Goal: Task Accomplishment & Management: Use online tool/utility

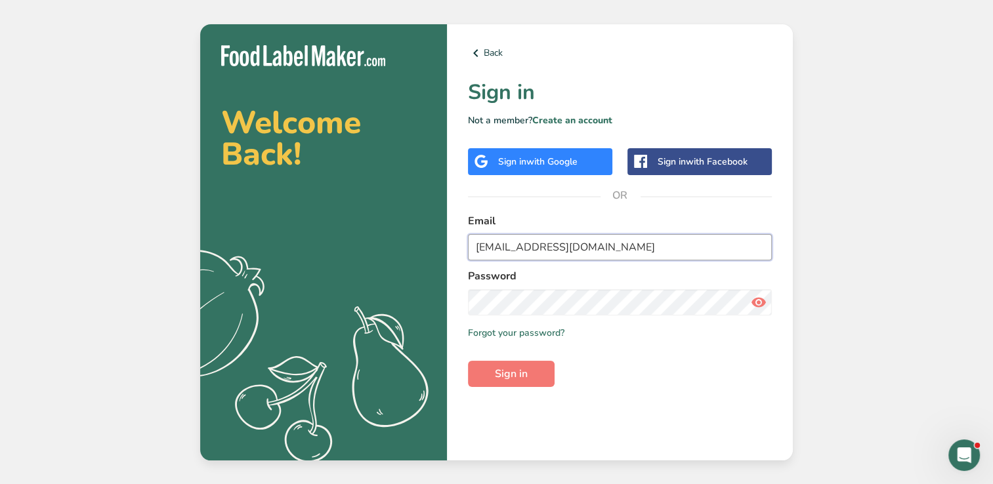
click at [596, 248] on input "[EMAIL_ADDRESS][DOMAIN_NAME]" at bounding box center [620, 247] width 304 height 26
type input "k"
type input "[EMAIL_ADDRESS][DOMAIN_NAME]"
click at [478, 381] on button "Sign in" at bounding box center [511, 374] width 87 height 26
click at [468, 361] on button "Sign in" at bounding box center [511, 374] width 87 height 26
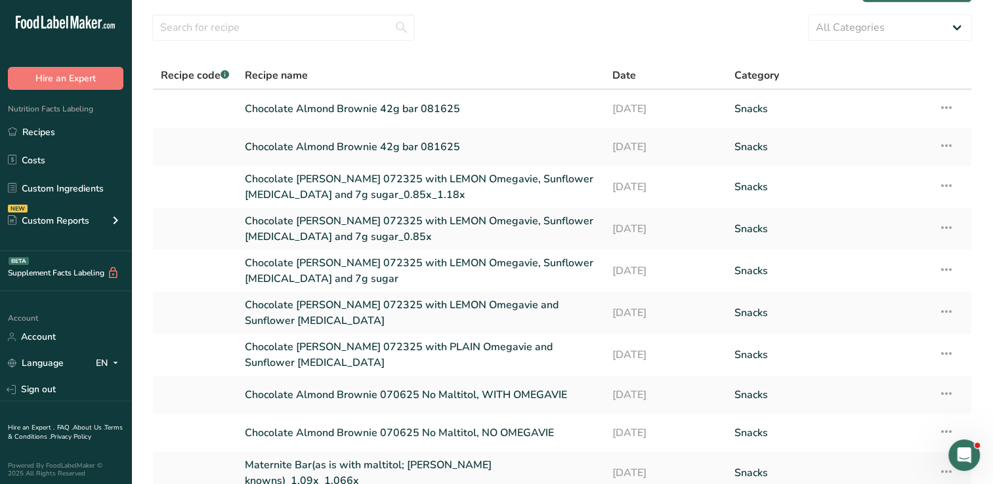
scroll to position [37, 0]
click at [941, 264] on icon at bounding box center [946, 269] width 16 height 24
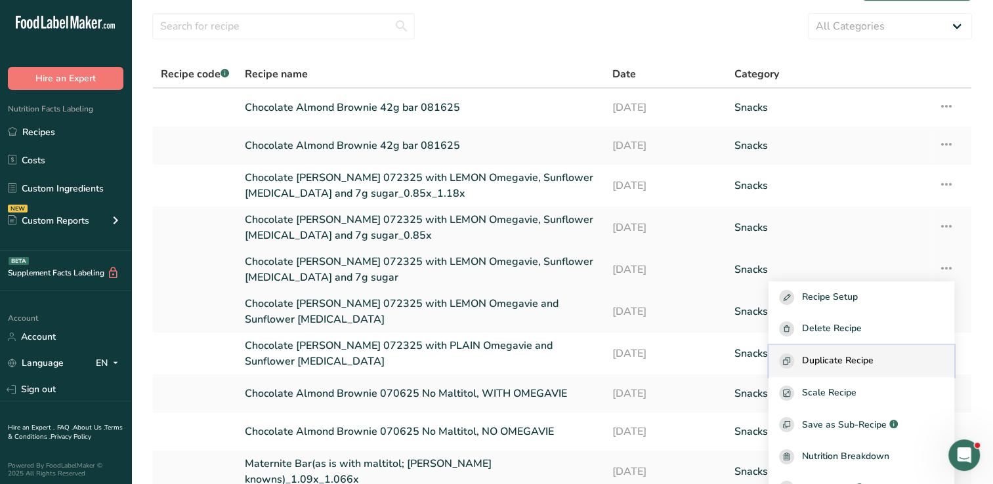
click at [873, 362] on span "Duplicate Recipe" at bounding box center [838, 361] width 72 height 15
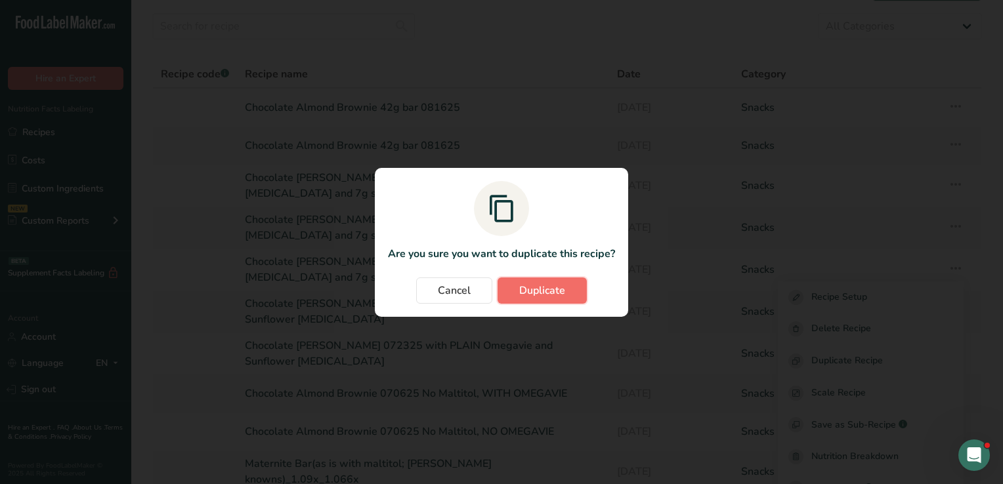
click at [545, 289] on span "Duplicate" at bounding box center [542, 291] width 46 height 16
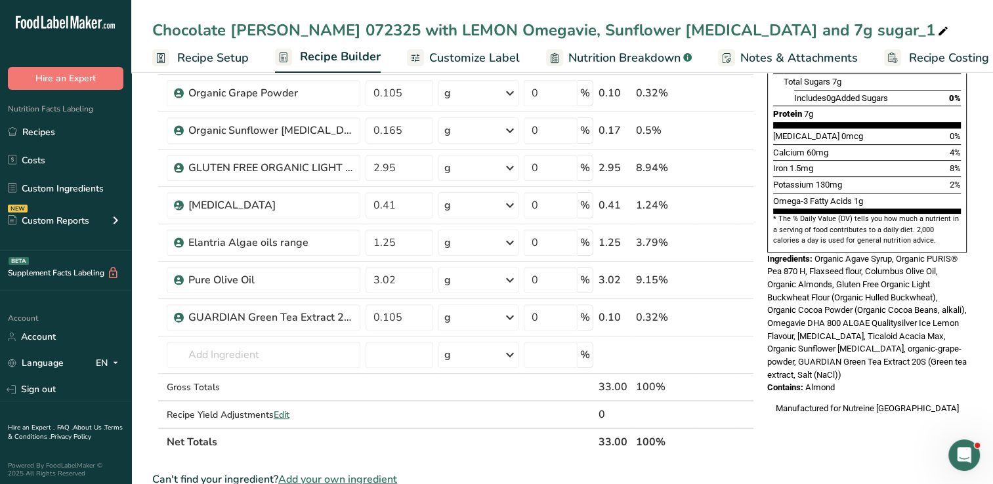
scroll to position [321, 0]
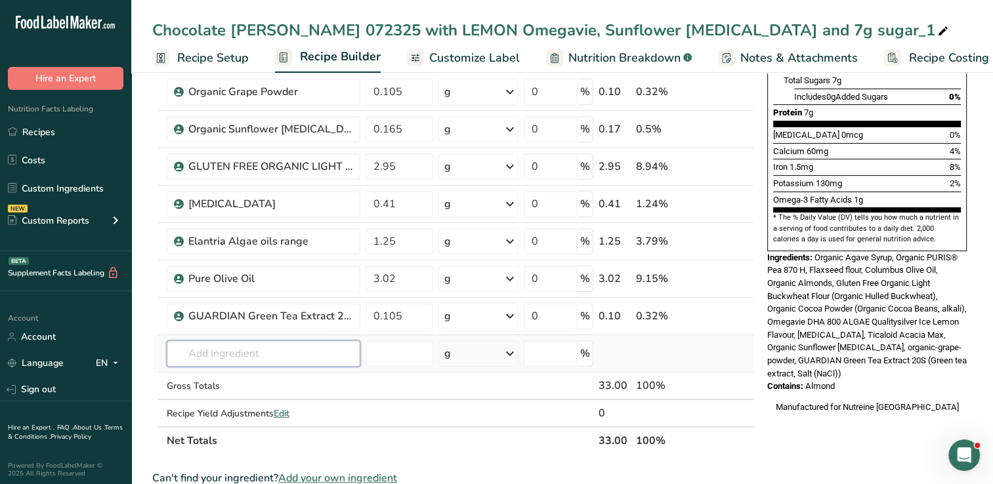
click at [304, 354] on input "text" at bounding box center [264, 354] width 194 height 26
type input "[MEDICAL_DATA]"
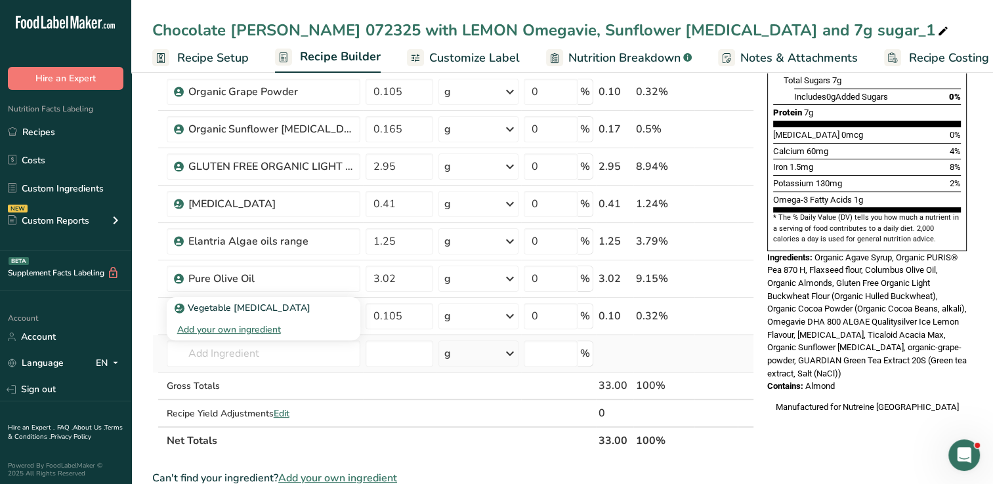
click at [259, 328] on div "Add your own ingredient" at bounding box center [263, 330] width 173 height 14
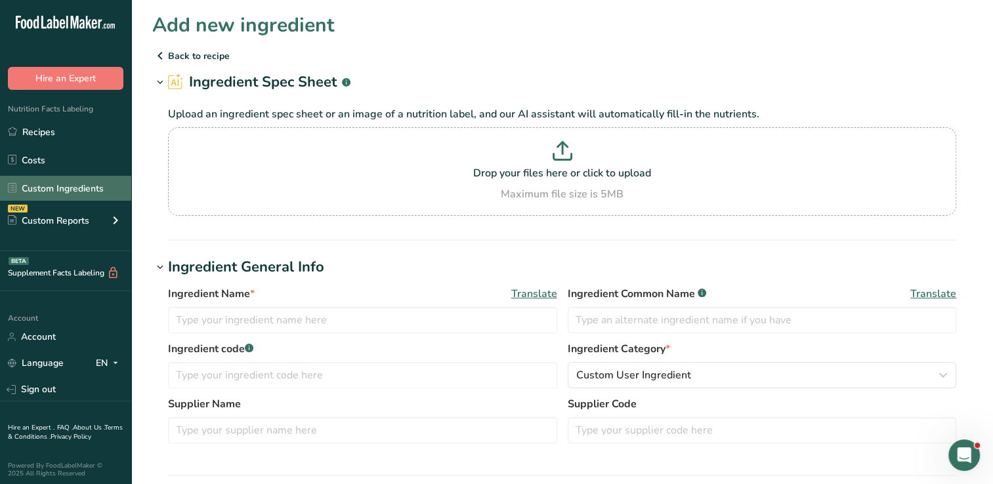
click at [83, 193] on link "Custom Ingredients" at bounding box center [65, 188] width 131 height 25
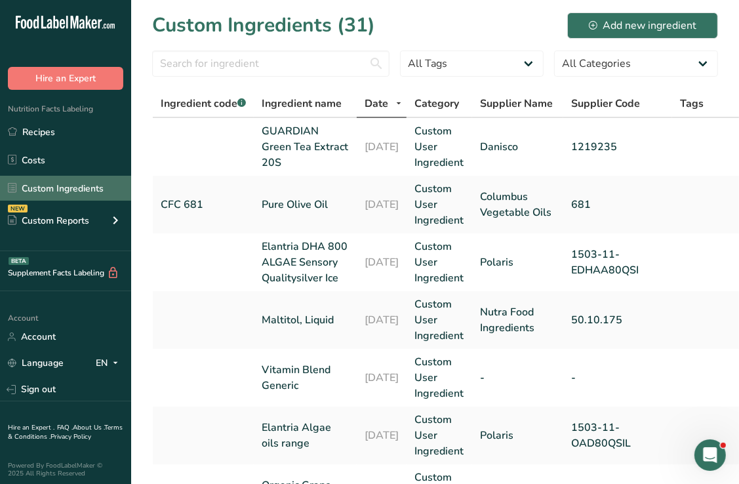
click at [68, 183] on link "Custom Ingredients" at bounding box center [65, 188] width 131 height 25
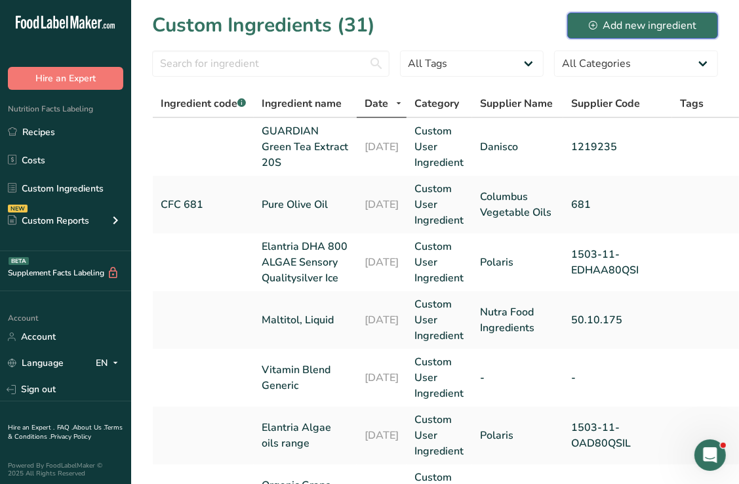
click at [634, 28] on div "Add new ingredient" at bounding box center [643, 26] width 108 height 16
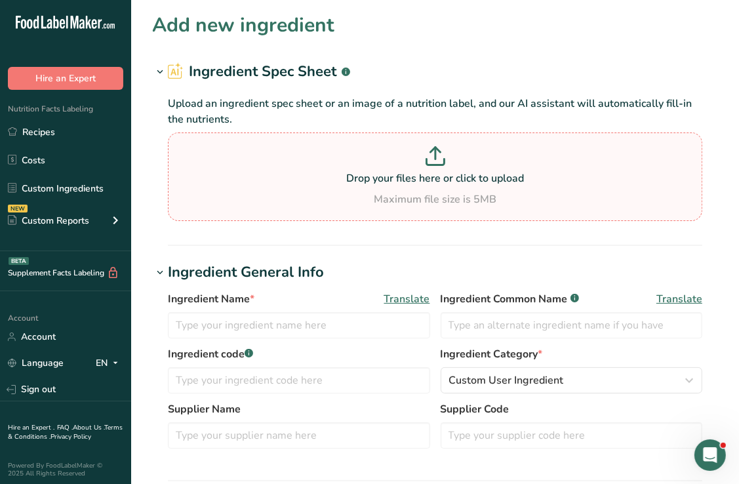
click at [433, 169] on p at bounding box center [435, 158] width 528 height 24
click at [433, 169] on input "Drop your files here or click to upload Maximum file size is 5MB" at bounding box center [435, 177] width 535 height 89
type input "C:\fakepath\[MEDICAL_DATA]_USP-NF_Nutritional.pdf"
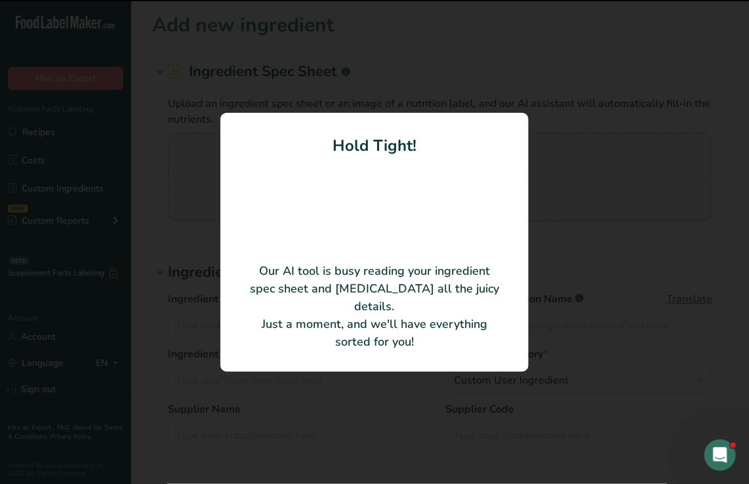
type input "USP-NF [MEDICAL_DATA]"
type input "[PERSON_NAME] [PERSON_NAME] Midland"
type input "051000"
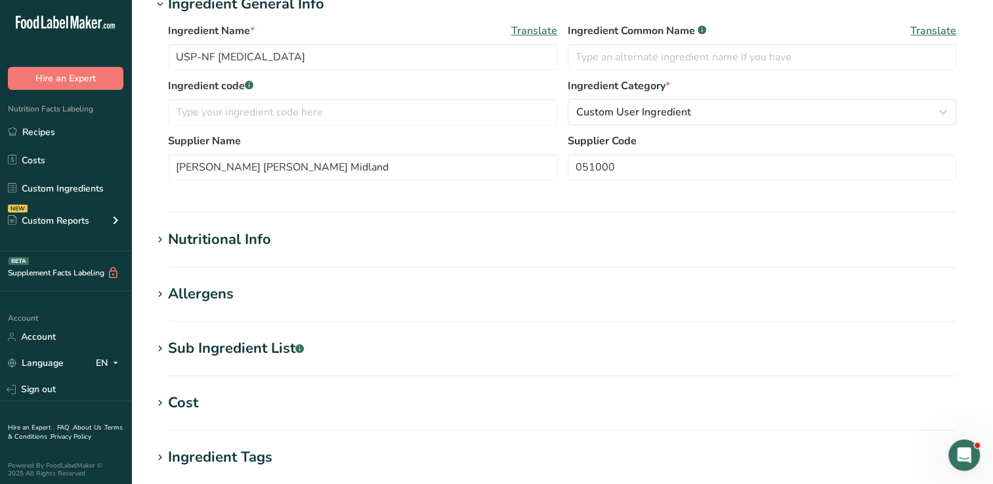
scroll to position [199, 0]
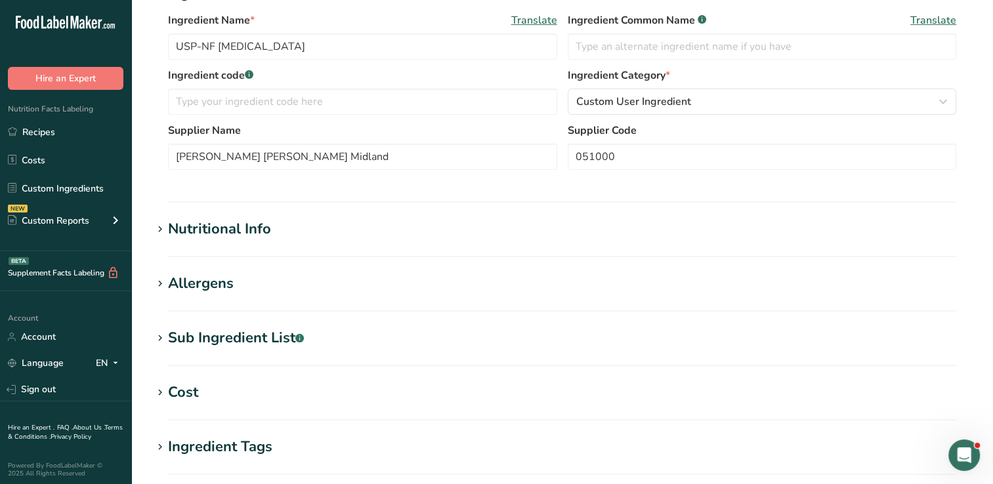
click at [161, 224] on icon at bounding box center [160, 229] width 12 height 18
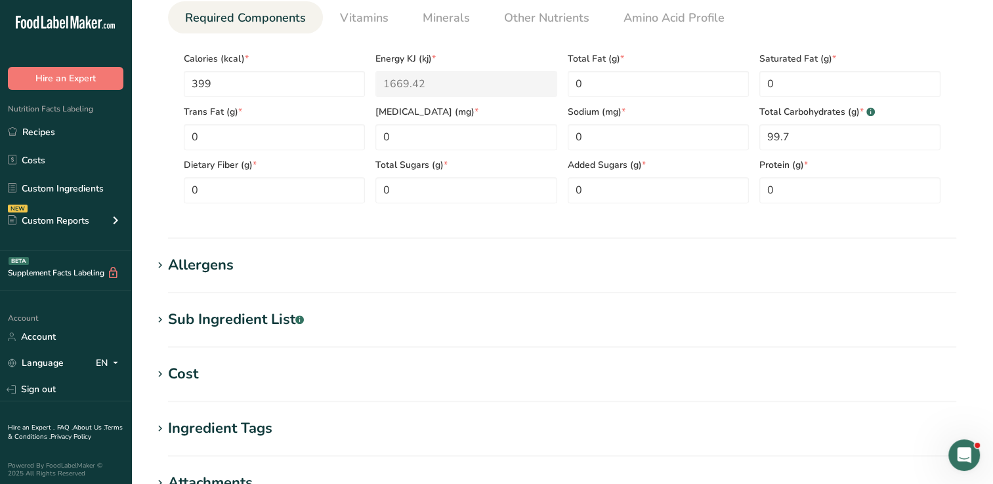
scroll to position [524, 0]
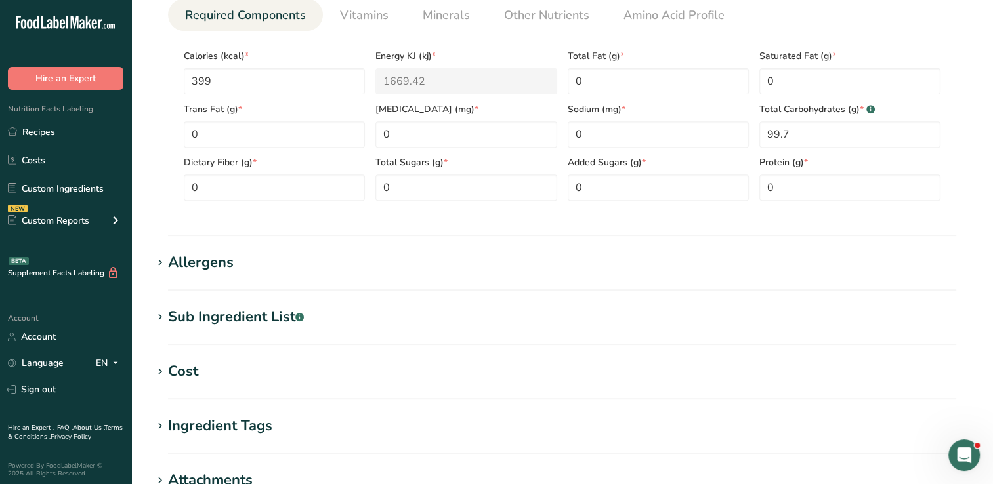
click at [162, 264] on icon at bounding box center [160, 263] width 12 height 18
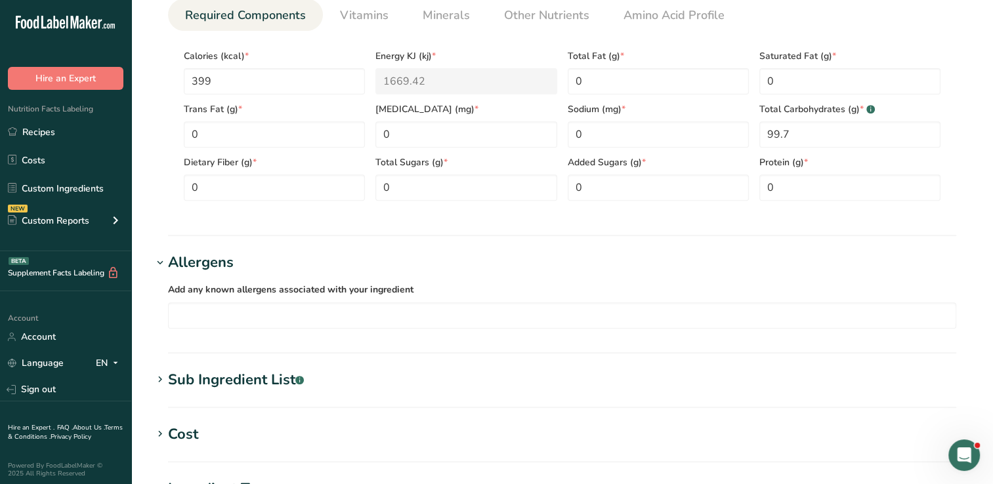
click at [162, 264] on icon at bounding box center [160, 263] width 12 height 18
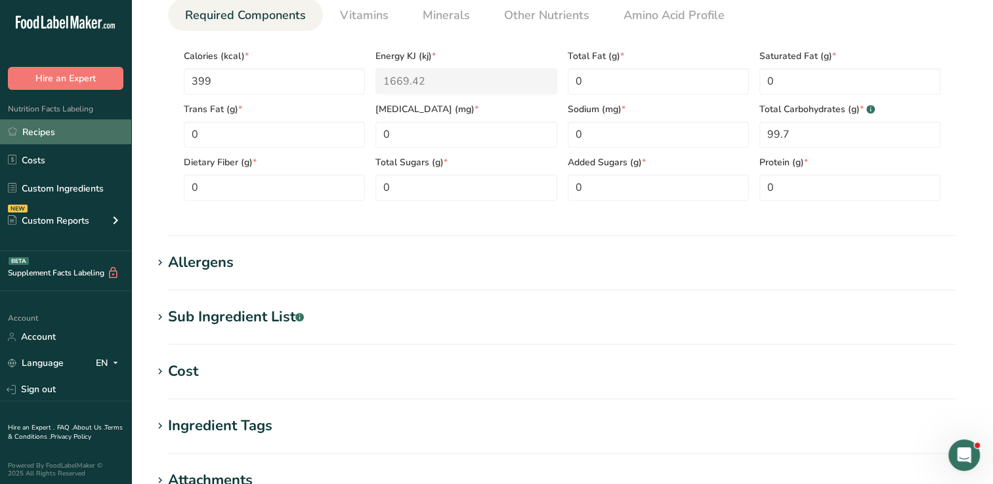
click at [45, 131] on link "Recipes" at bounding box center [65, 131] width 131 height 25
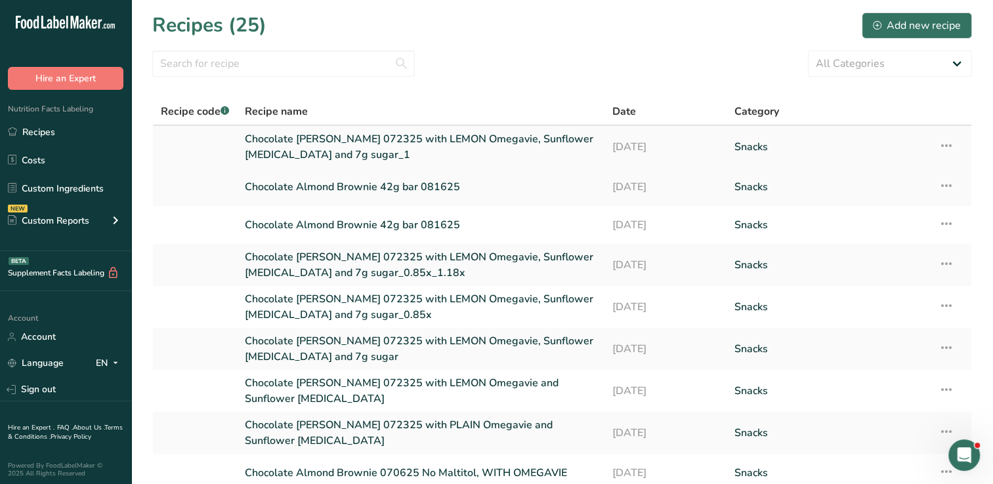
click at [471, 148] on link "Chocolate [PERSON_NAME] 072325 with LEMON Omegavie, Sunflower [MEDICAL_DATA] an…" at bounding box center [420, 146] width 351 height 31
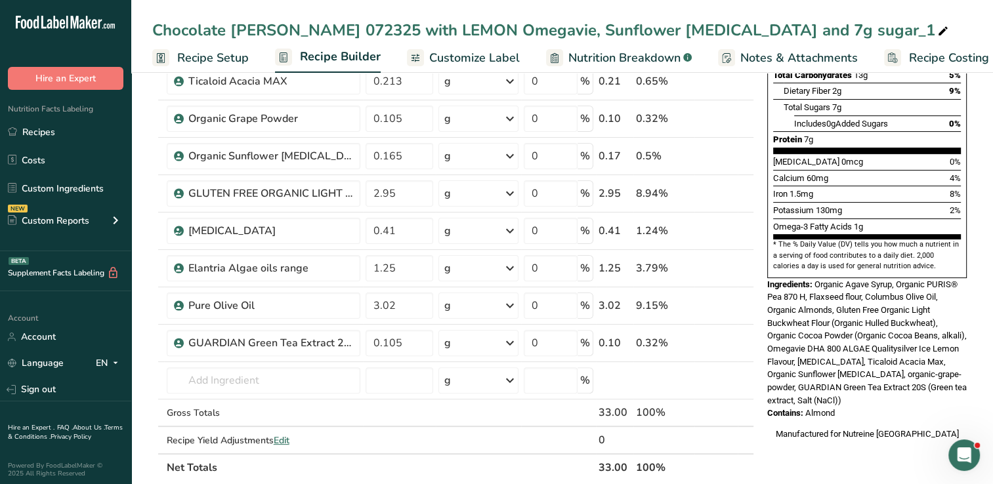
scroll to position [308, 0]
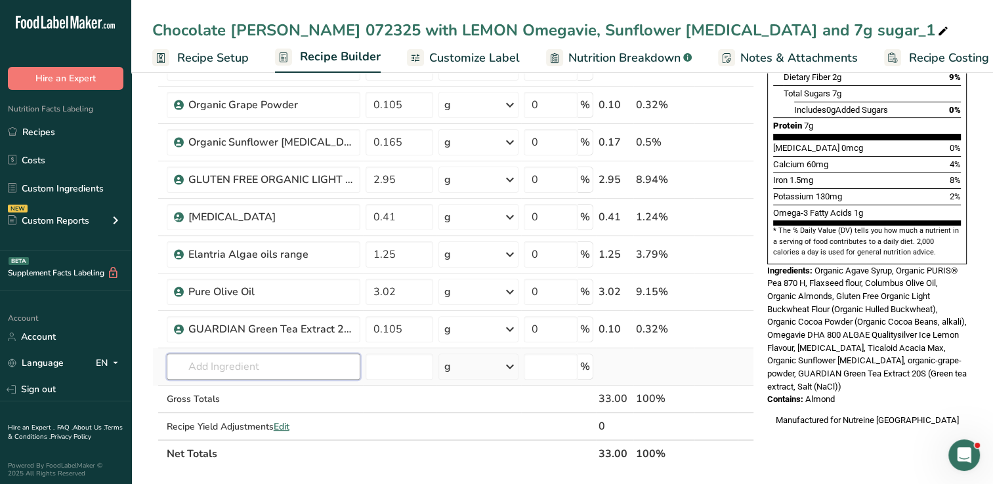
click at [274, 369] on input "text" at bounding box center [264, 367] width 194 height 26
type input "glycerine"
click at [242, 316] on p "Vegetable [MEDICAL_DATA]" at bounding box center [243, 321] width 133 height 14
type input "Vegetable [MEDICAL_DATA]"
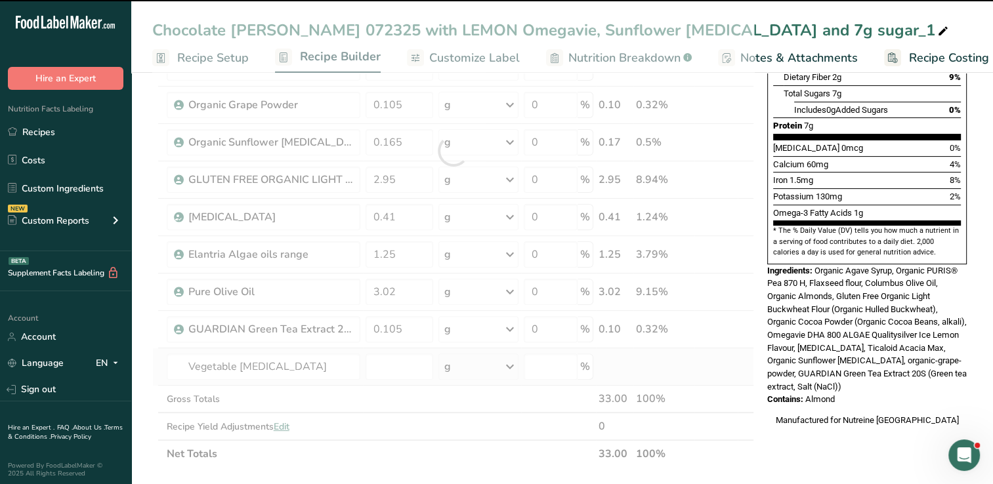
type input "0"
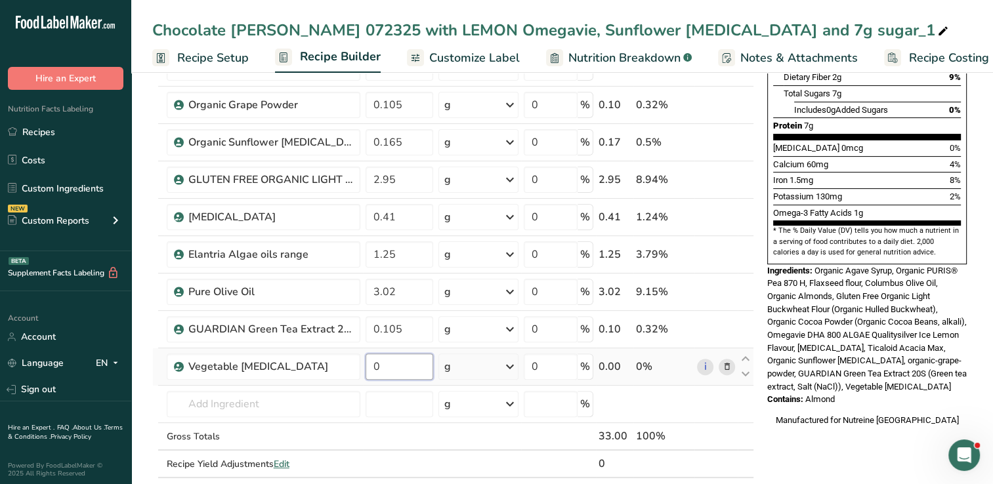
click at [384, 372] on input "0" at bounding box center [399, 367] width 68 height 26
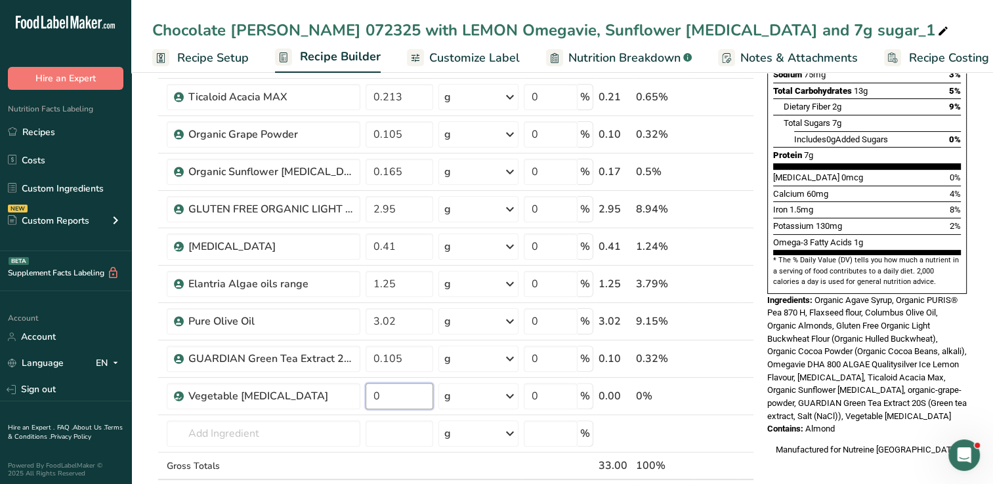
scroll to position [276, 0]
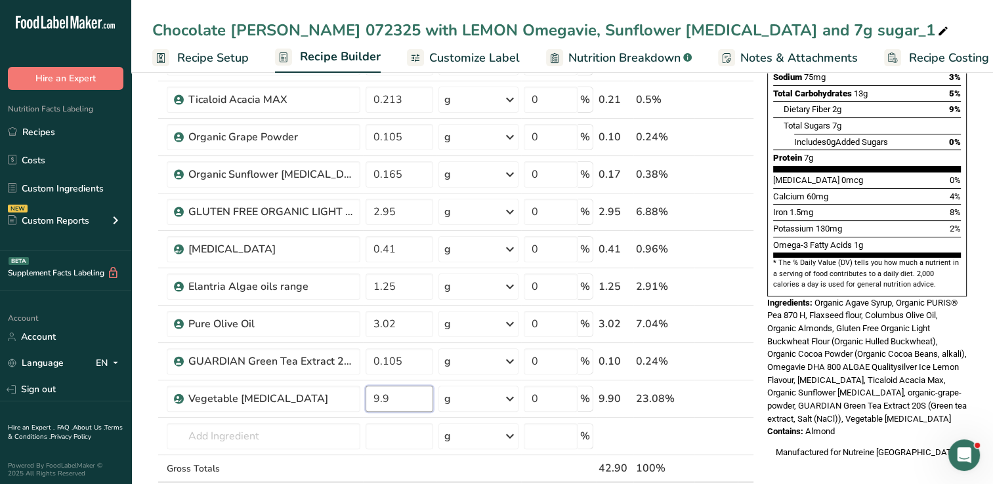
type input "9"
type input "0.99"
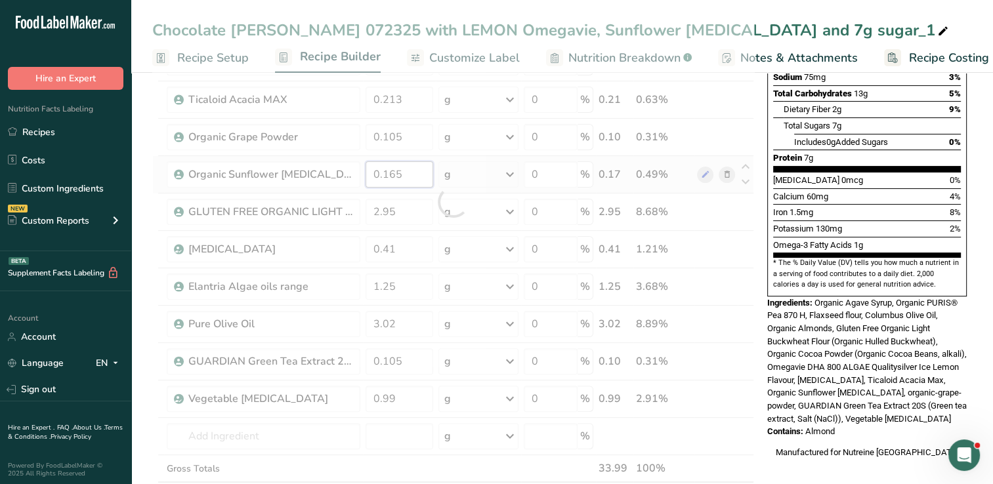
click at [417, 173] on div "Ingredient * Amount * Unit * Waste * .a-a{fill:#347362;}.b-a{fill:#fff;} Grams …" at bounding box center [453, 201] width 602 height 671
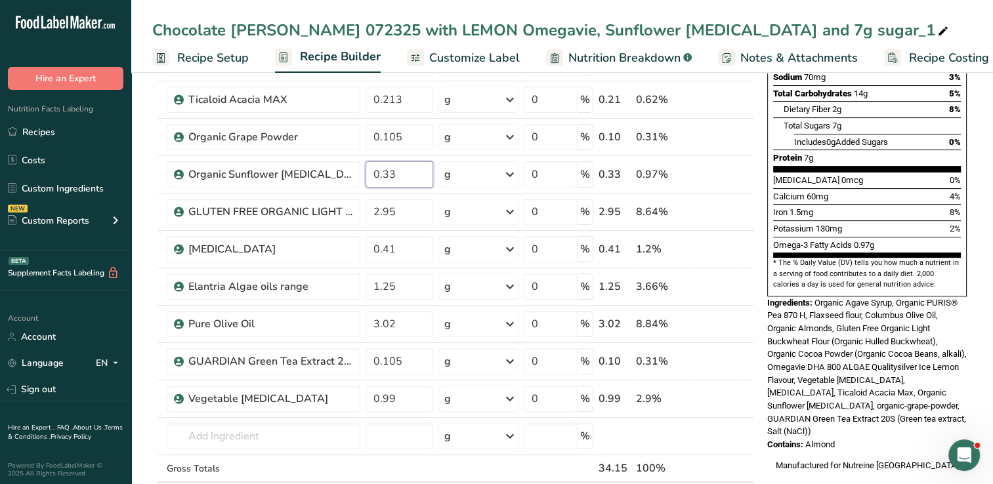
type input "0.33"
click at [795, 459] on div "Manufactured for Nutreine [GEOGRAPHIC_DATA]" at bounding box center [866, 465] width 199 height 13
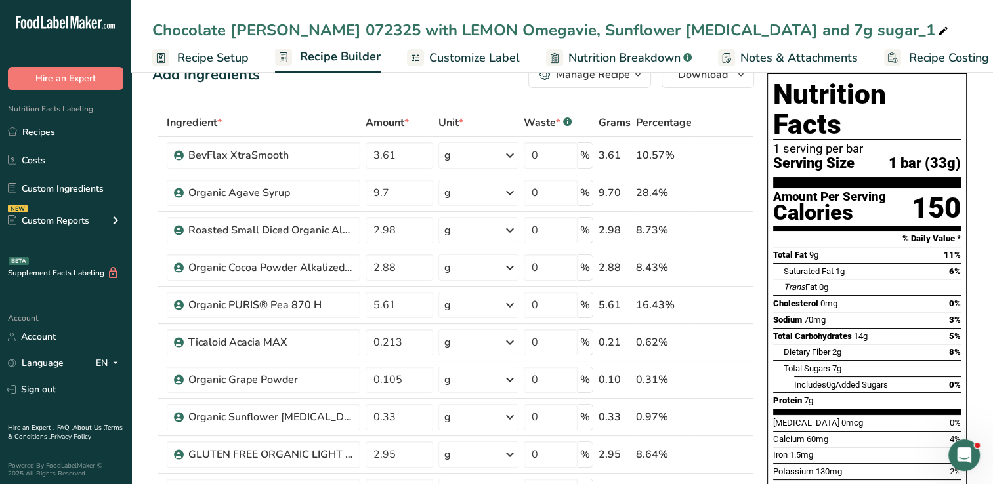
scroll to position [28, 0]
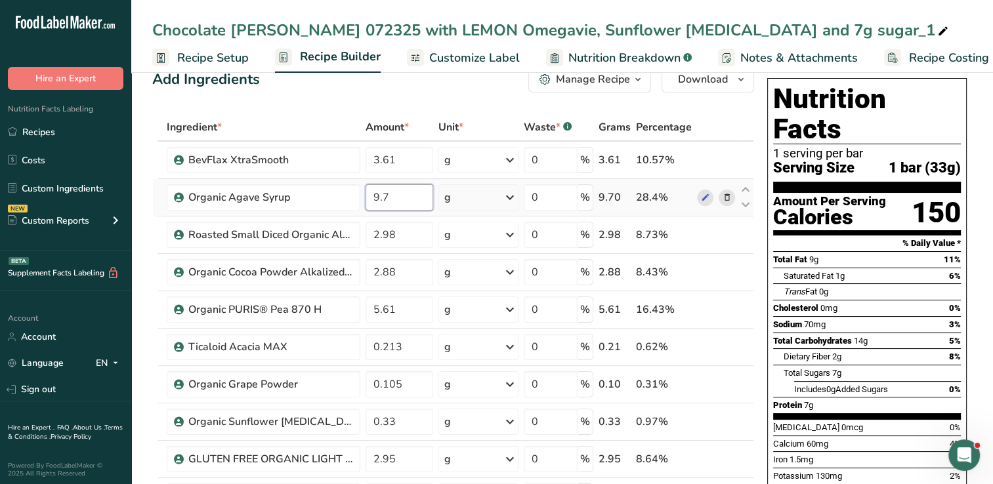
click at [390, 193] on input "9.7" at bounding box center [399, 197] width 68 height 26
type input "9"
click at [401, 190] on input "8.55" at bounding box center [399, 197] width 68 height 26
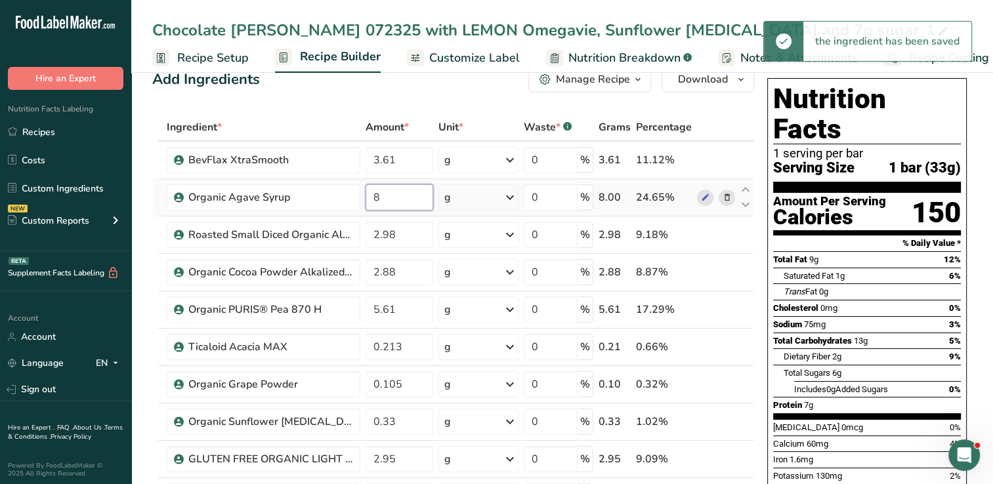
click at [401, 190] on input "8" at bounding box center [399, 197] width 68 height 26
click at [401, 190] on input "8.2" at bounding box center [399, 197] width 68 height 26
click at [401, 190] on input "8.3" at bounding box center [399, 197] width 68 height 26
click at [401, 190] on input "8.4" at bounding box center [399, 197] width 68 height 26
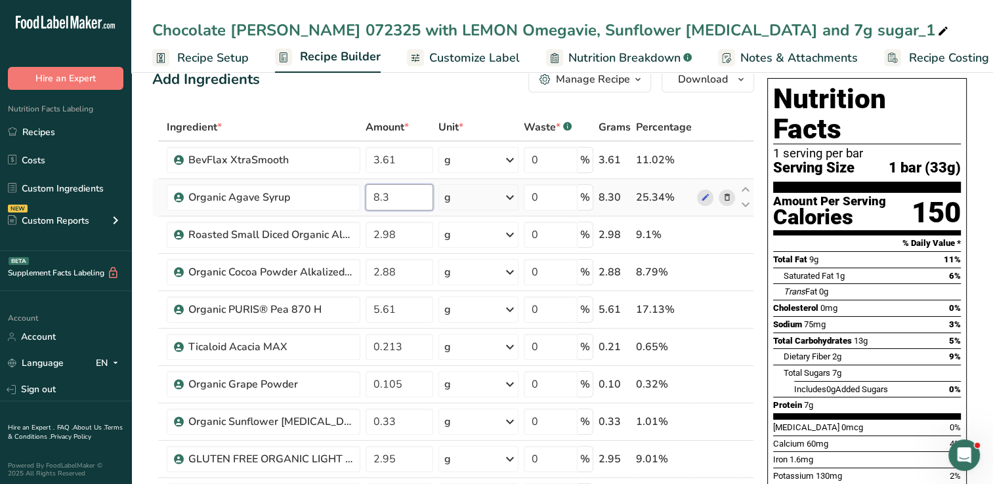
type input "8.3"
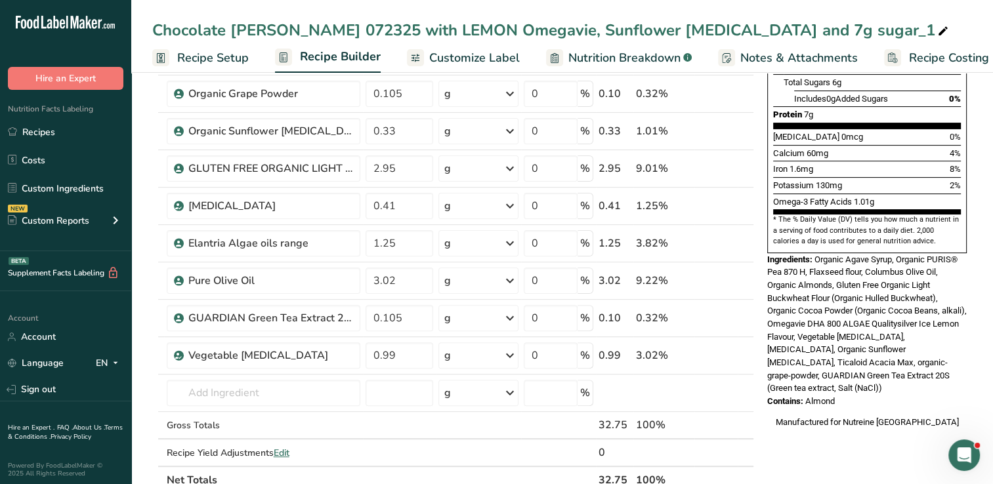
scroll to position [320, 0]
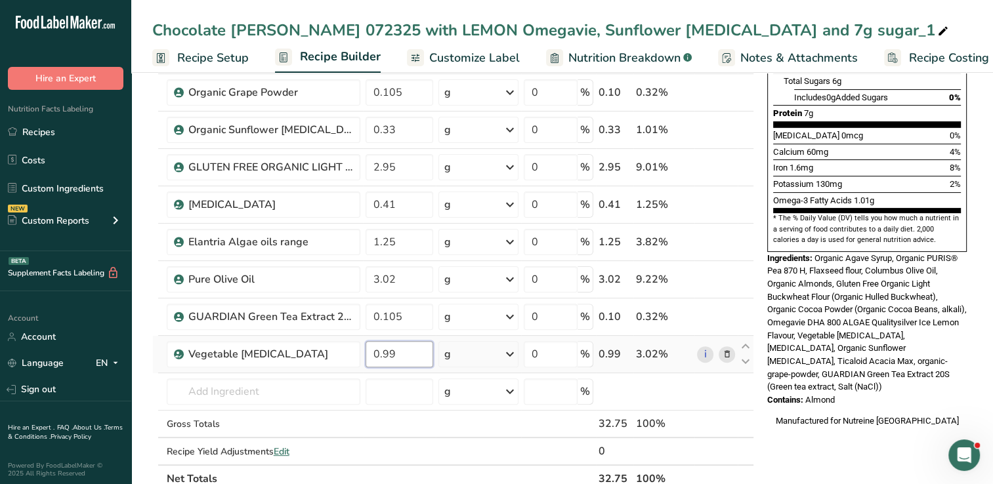
click at [403, 353] on input "0.99" at bounding box center [399, 354] width 68 height 26
type input "0"
type input "1.24"
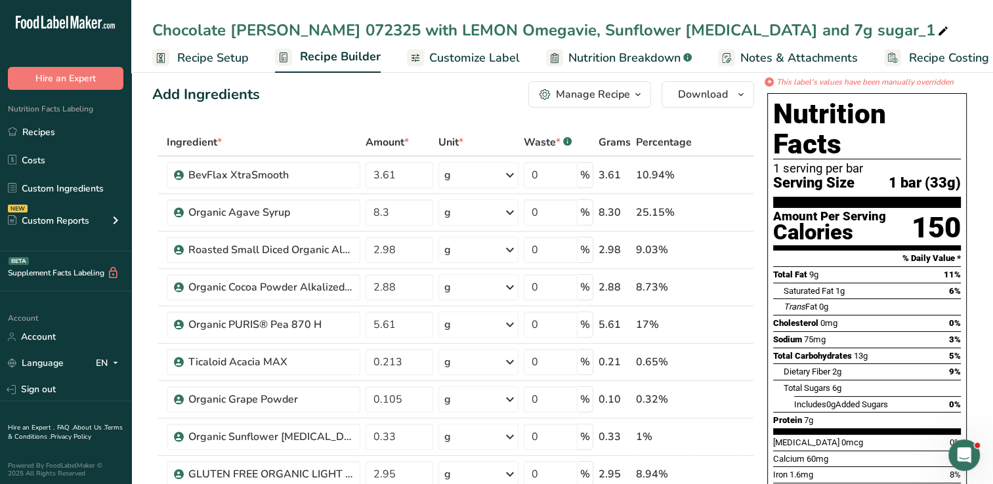
scroll to position [0, 0]
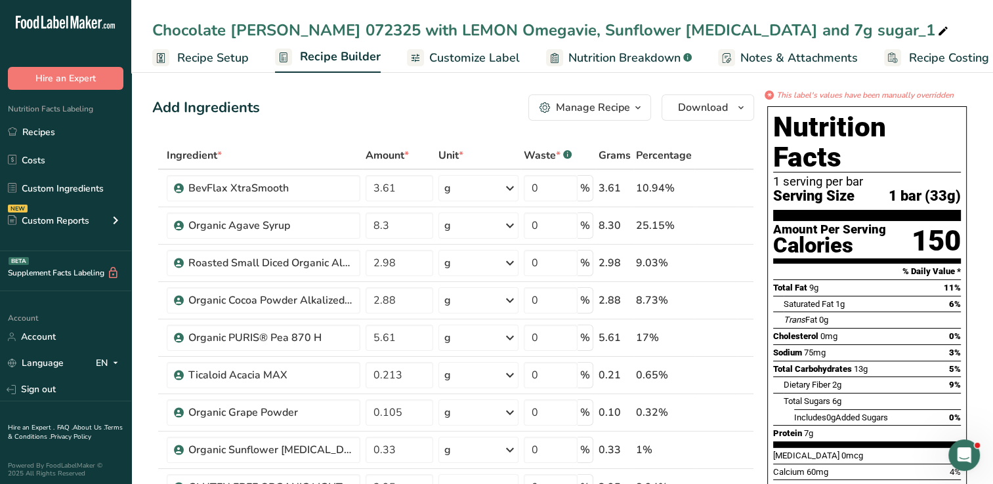
click at [937, 33] on icon at bounding box center [943, 31] width 12 height 18
click at [954, 30] on input "Chocolate [PERSON_NAME] 072325 with LEMON Omegavie, Sunflower [MEDICAL_DATA], G…" at bounding box center [561, 30] width 819 height 24
type input "Chocolate [PERSON_NAME] 072325 with LEMON Omegavie, Sunflower [MEDICAL_DATA], G…"
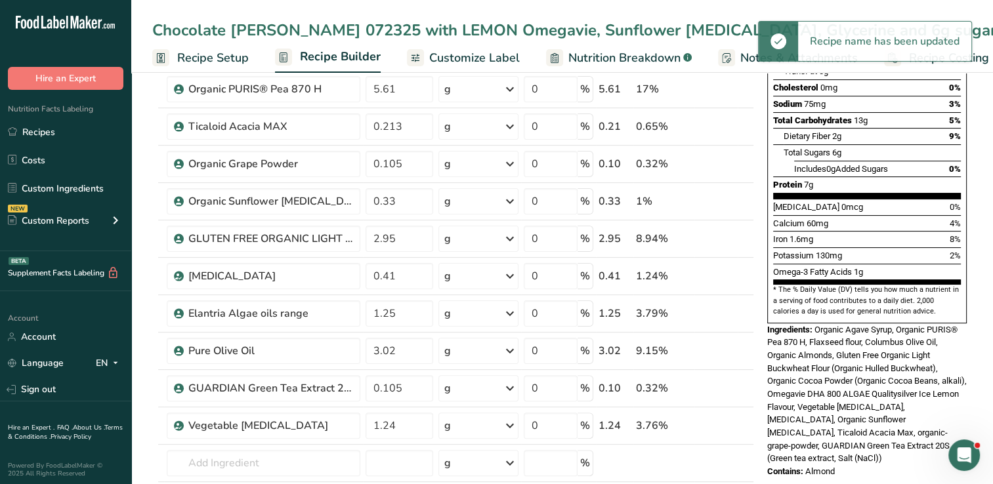
scroll to position [273, 0]
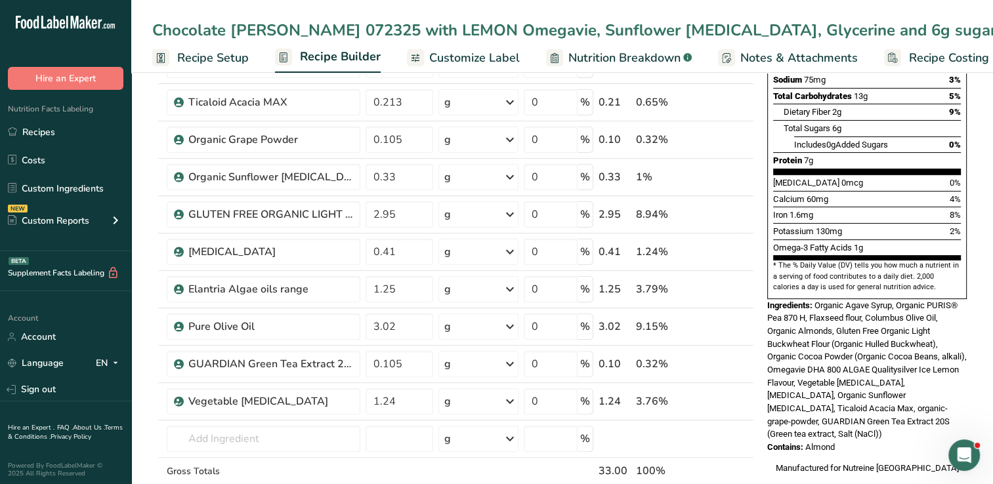
click at [928, 391] on div "Ingredients: Organic Agave Syrup, Organic PURIS® Pea 870 H, Flaxseed flour, Col…" at bounding box center [866, 370] width 199 height 142
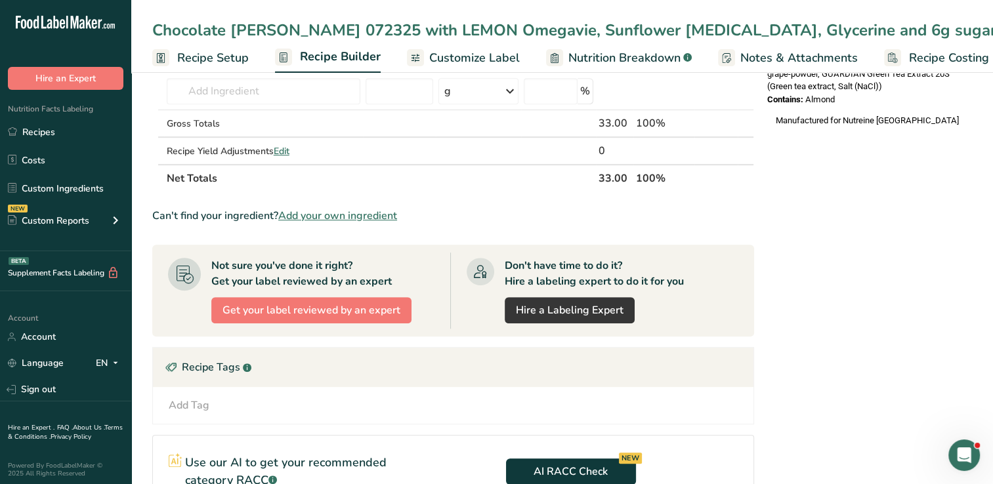
scroll to position [0, 0]
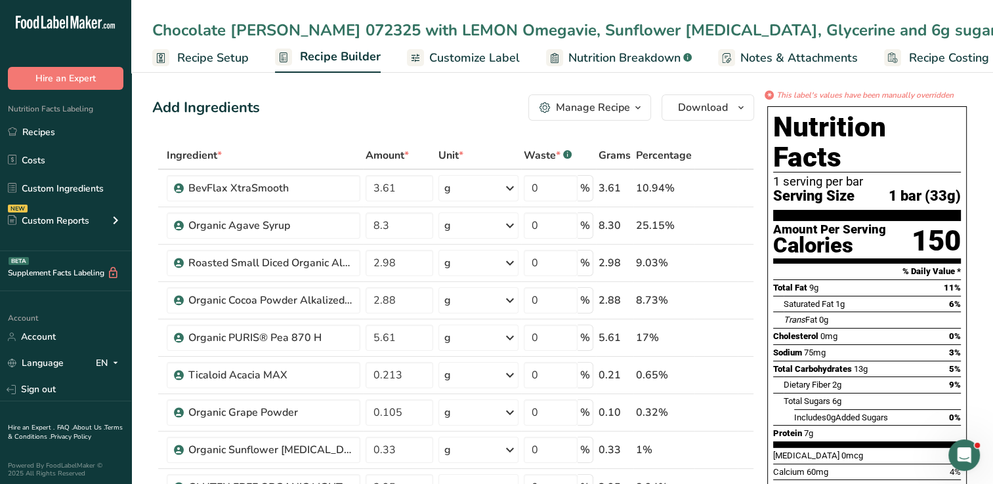
click at [461, 60] on span "Customize Label" at bounding box center [474, 58] width 91 height 18
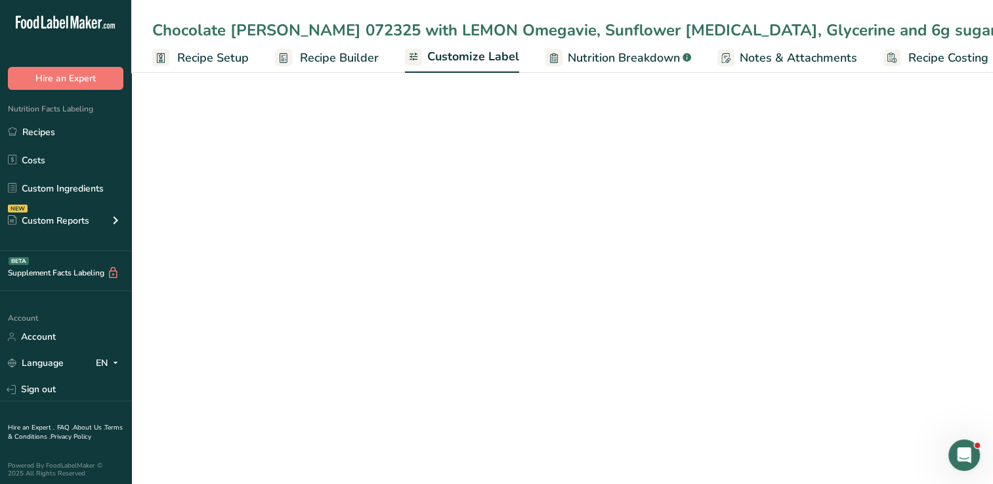
scroll to position [0, 16]
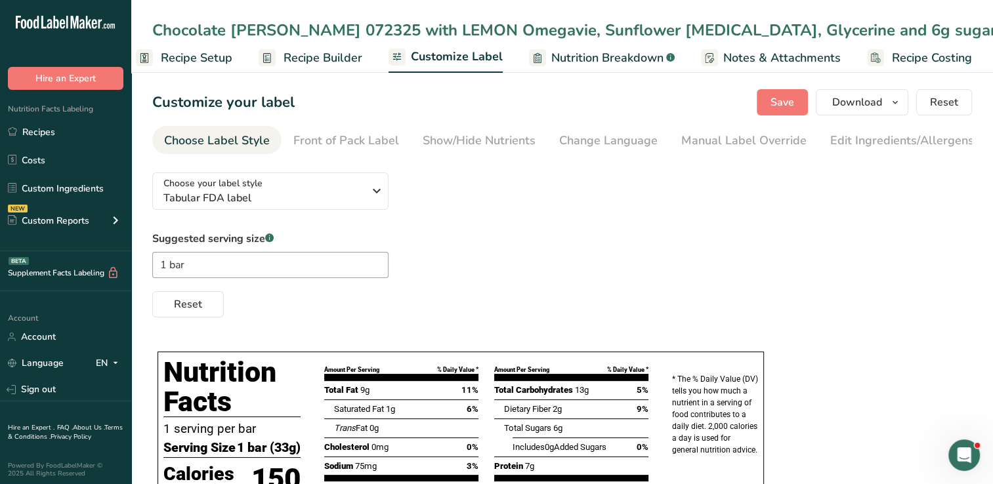
click at [607, 62] on span "Nutrition Breakdown" at bounding box center [607, 58] width 112 height 18
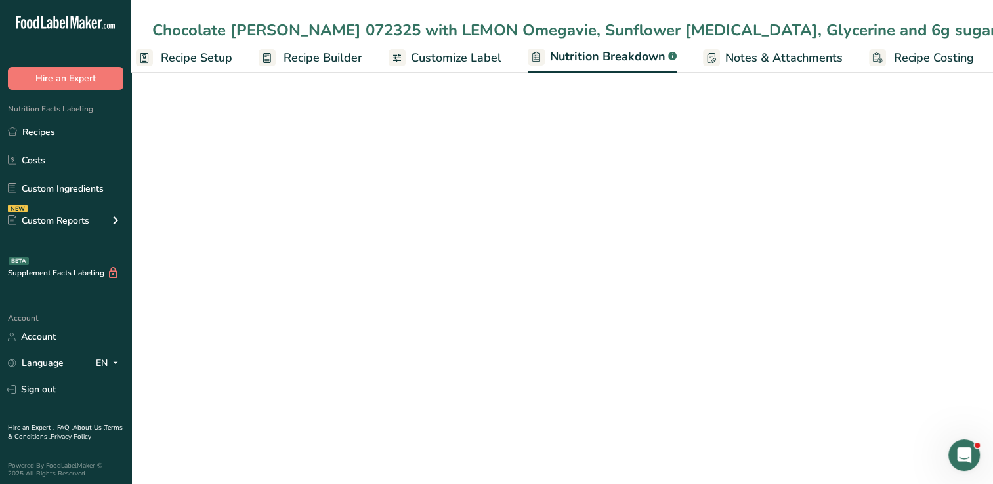
scroll to position [0, 18]
select select "Calories"
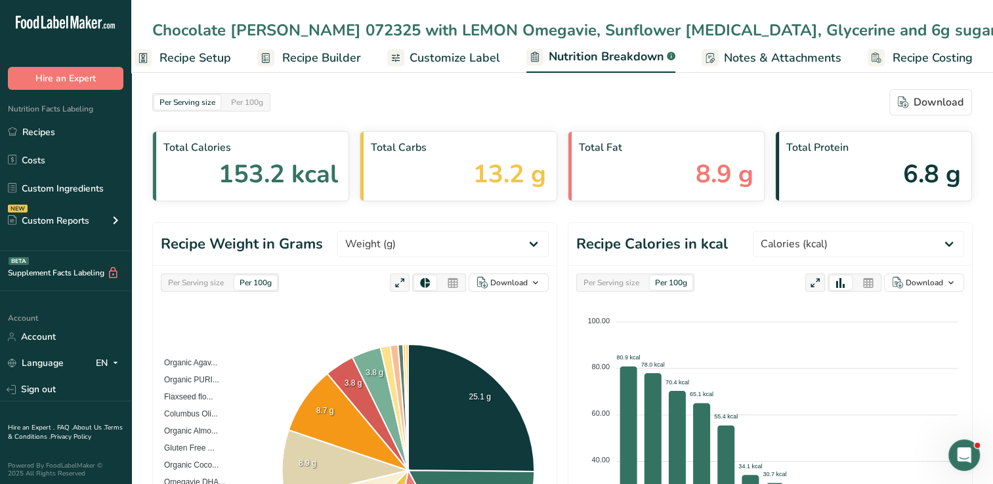
click at [724, 59] on span "Notes & Attachments" at bounding box center [782, 58] width 117 height 18
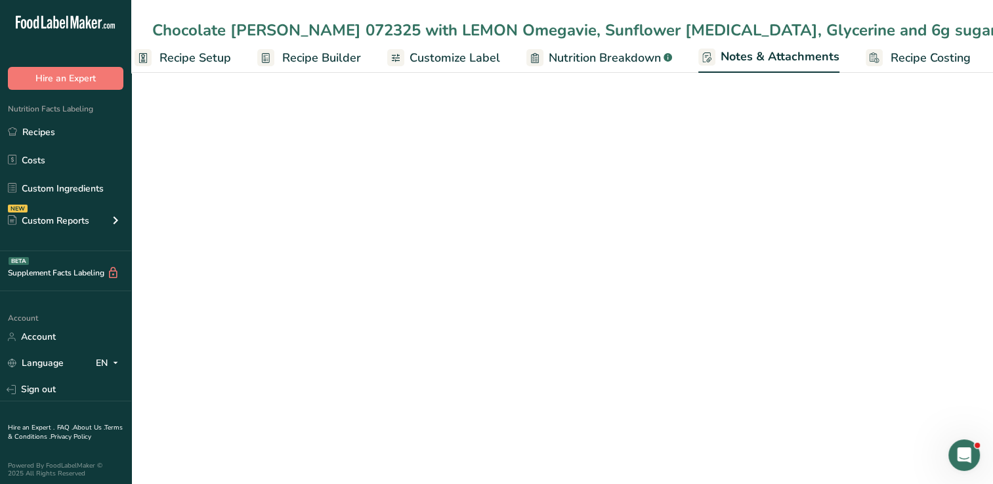
scroll to position [0, 17]
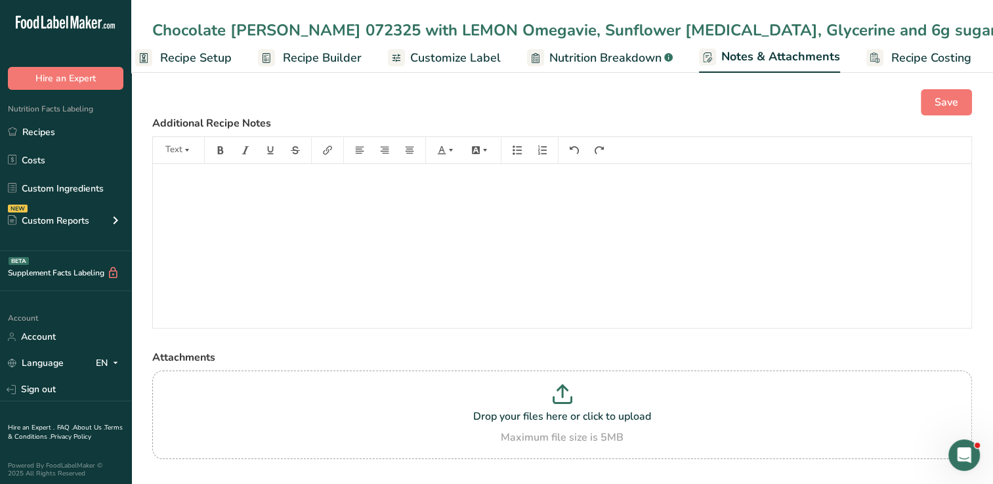
click at [328, 56] on span "Recipe Builder" at bounding box center [322, 58] width 79 height 18
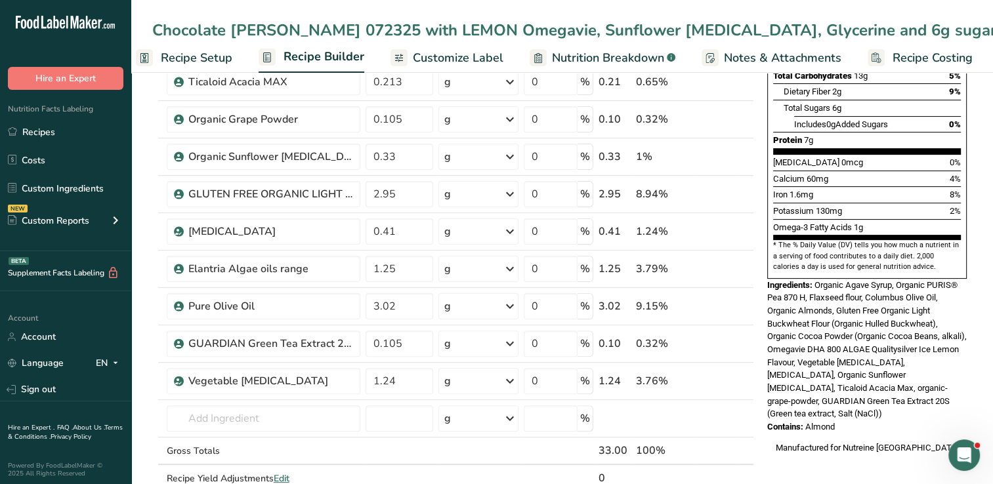
scroll to position [294, 0]
click at [52, 136] on link "Recipes" at bounding box center [65, 131] width 131 height 25
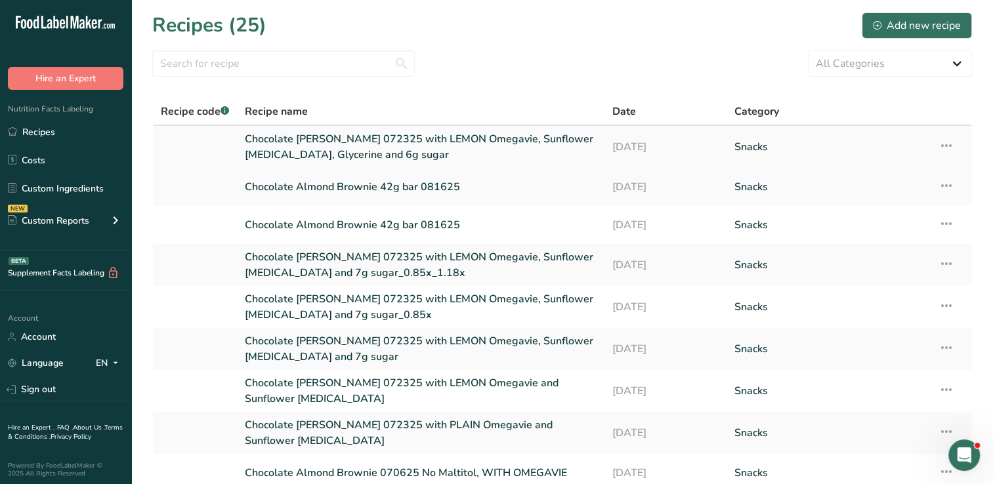
click at [947, 146] on icon at bounding box center [946, 146] width 16 height 24
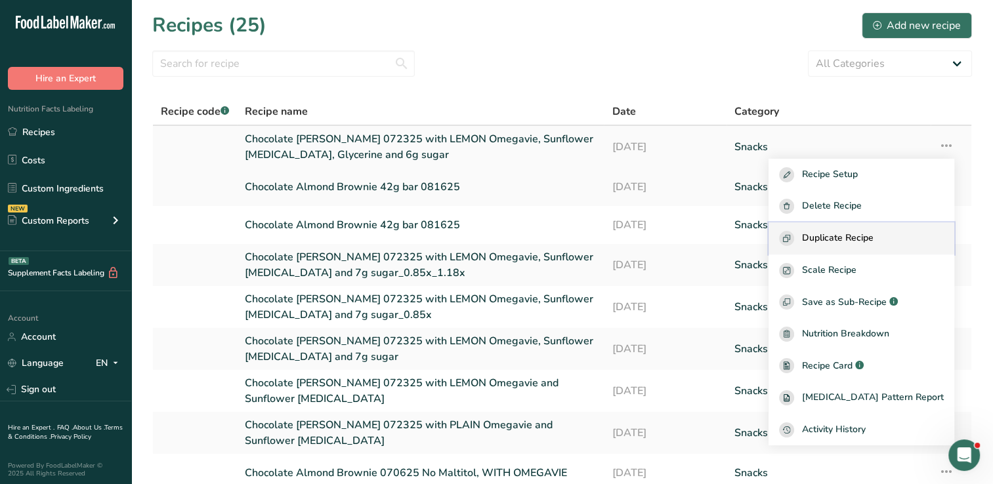
click at [857, 239] on span "Duplicate Recipe" at bounding box center [838, 238] width 72 height 15
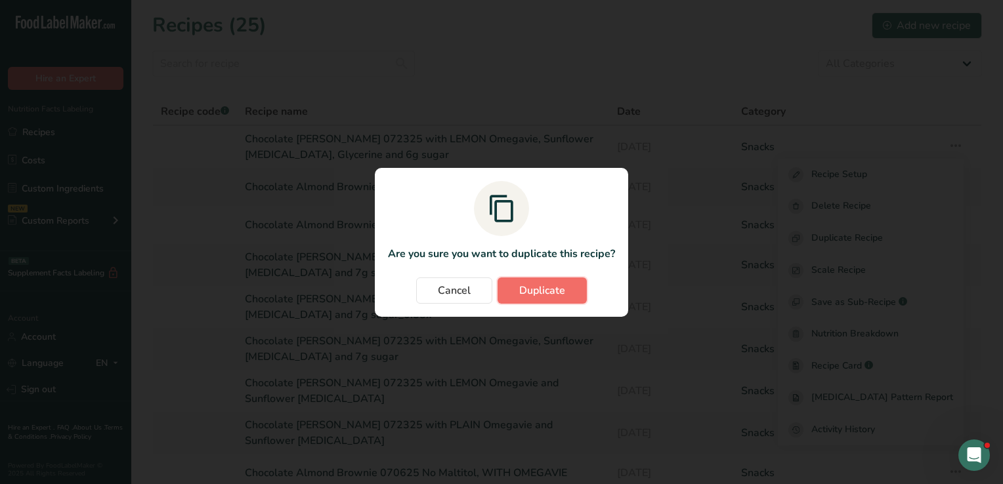
click at [539, 293] on span "Duplicate" at bounding box center [542, 291] width 46 height 16
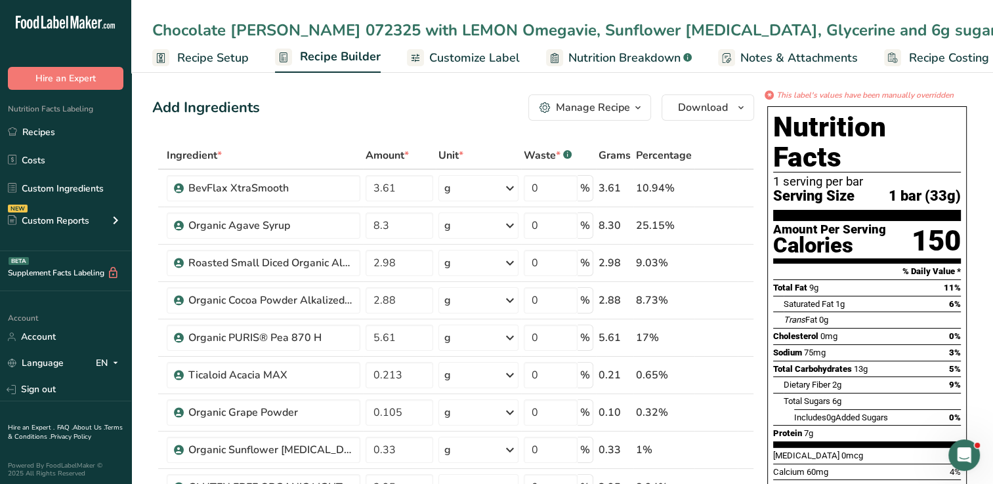
click at [911, 30] on input "Chocolate [PERSON_NAME] 072325 with LEMON Omegavie, Sunflower [MEDICAL_DATA], G…" at bounding box center [561, 30] width 819 height 24
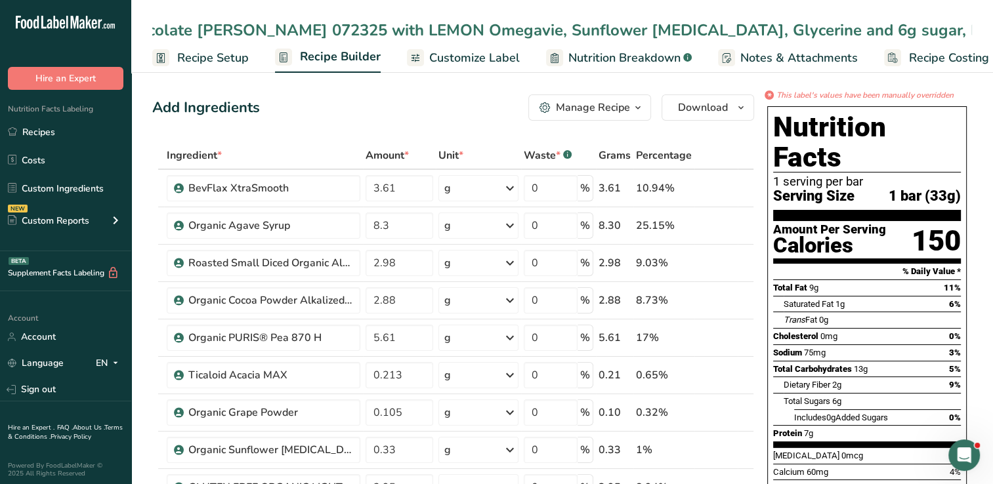
type input "Chocolate [PERSON_NAME] 072325 with LEMON Omegavie, Sunflower [MEDICAL_DATA], G…"
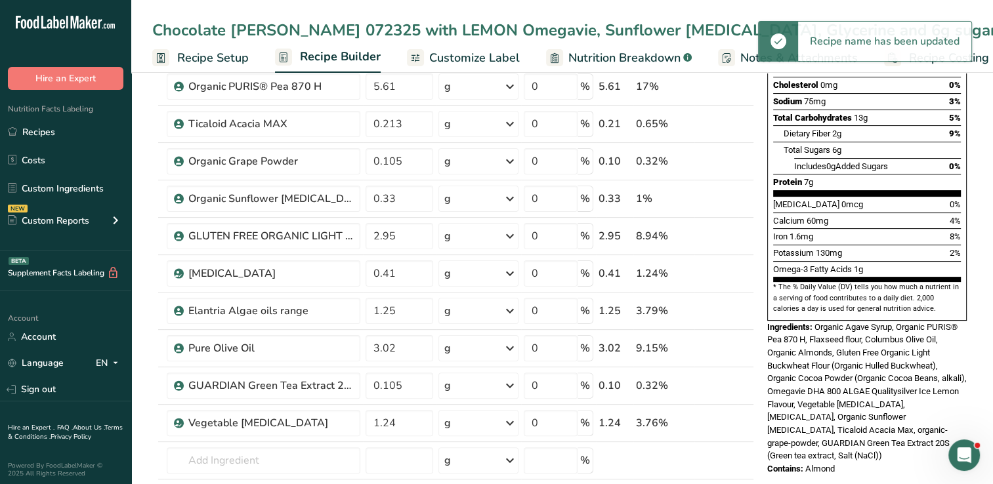
scroll to position [286, 0]
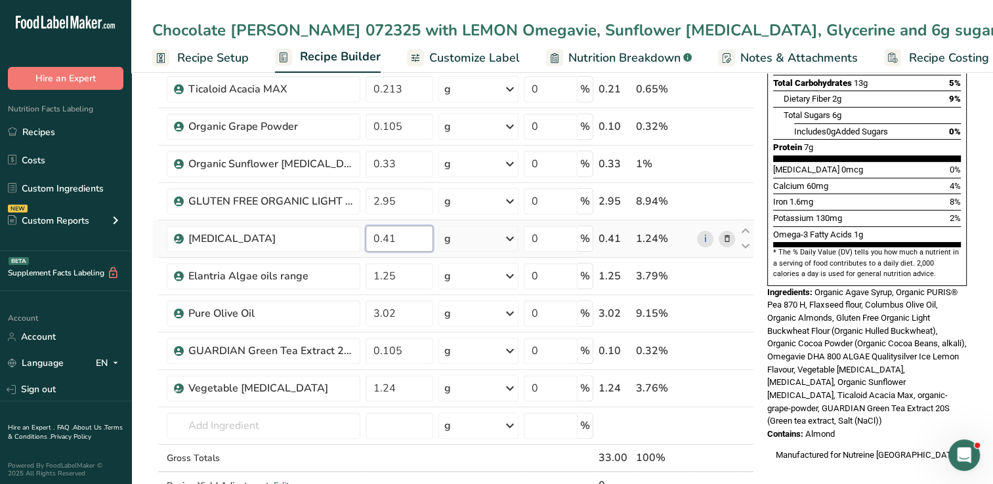
click at [404, 234] on input "0.41" at bounding box center [399, 239] width 68 height 26
type input "0"
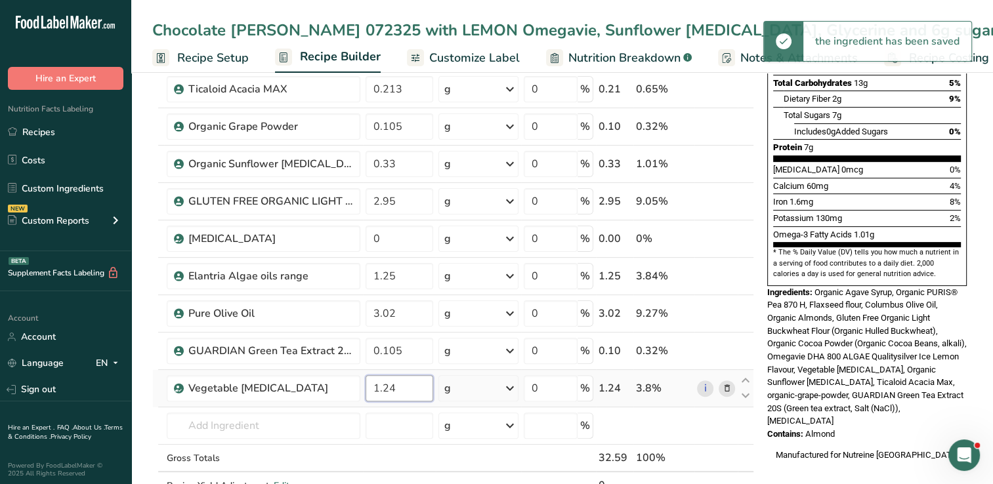
click at [400, 388] on input "1.24" at bounding box center [399, 388] width 68 height 26
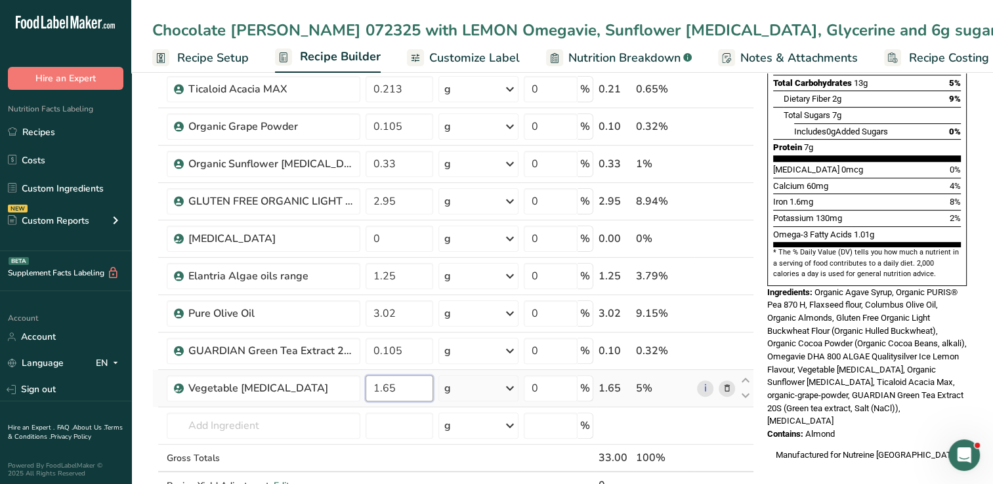
type input "1.65"
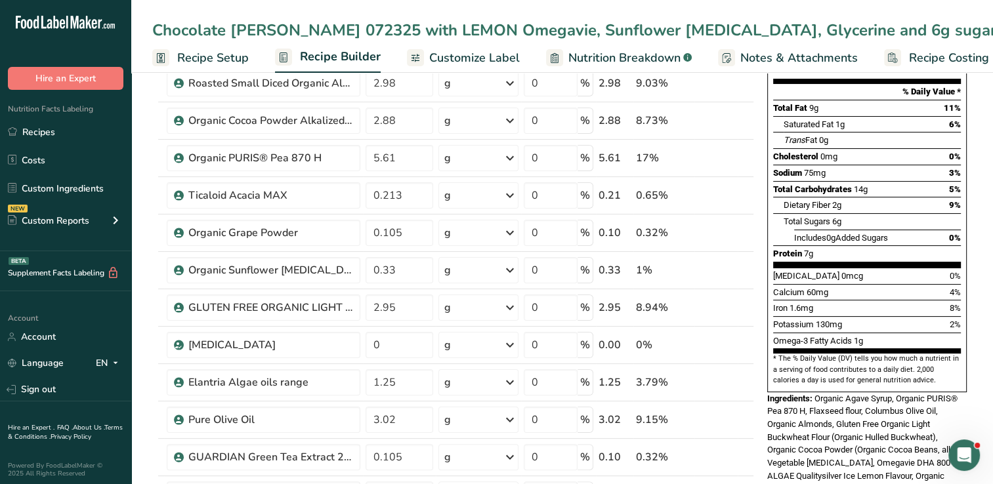
scroll to position [193, 0]
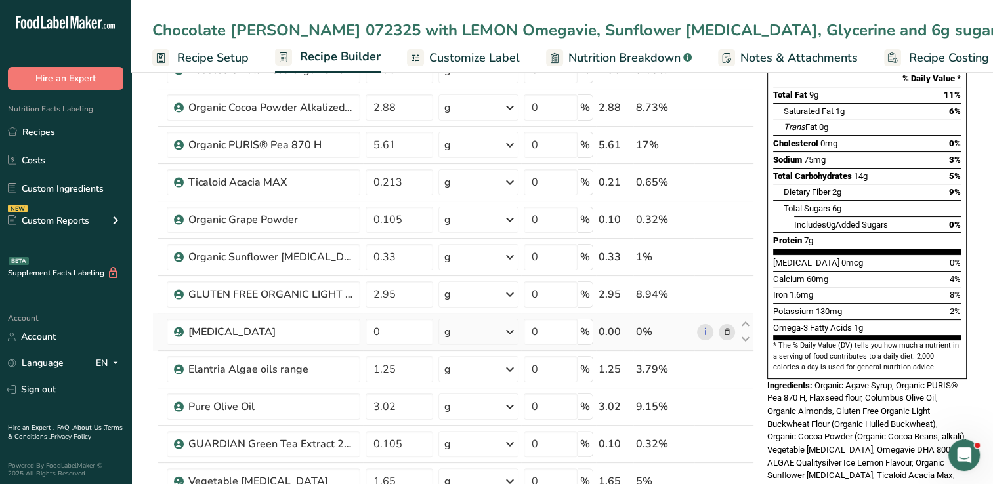
click at [728, 330] on icon at bounding box center [726, 332] width 9 height 14
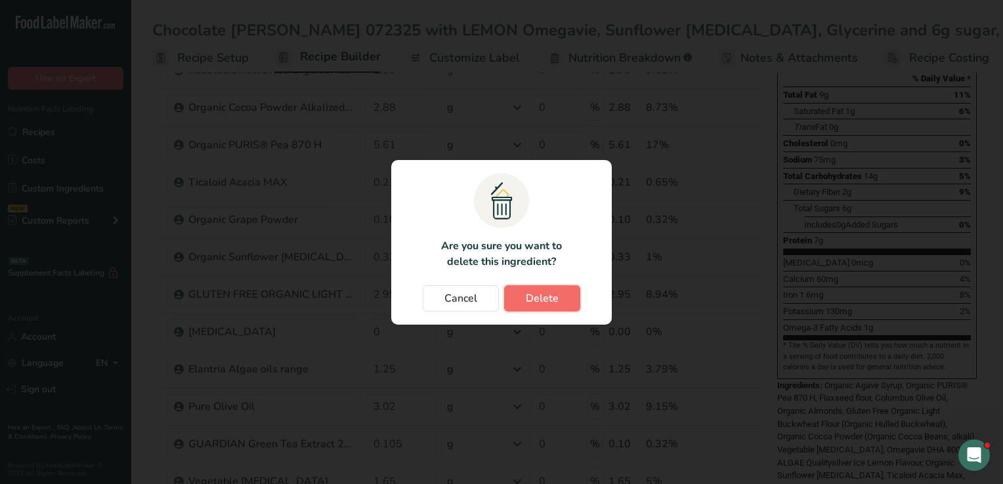
click at [554, 299] on span "Delete" at bounding box center [542, 299] width 33 height 16
type input "1.25"
type input "3.02"
type input "0.105"
type input "1.65"
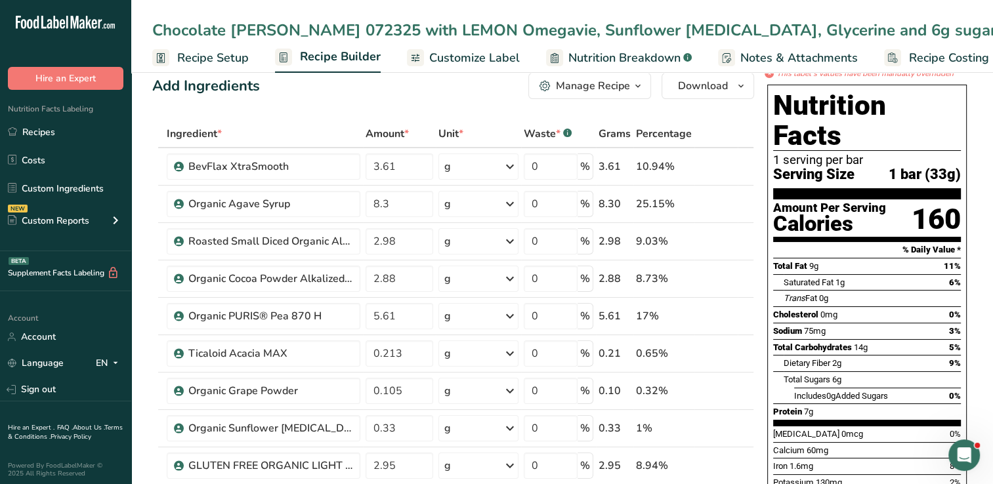
scroll to position [0, 0]
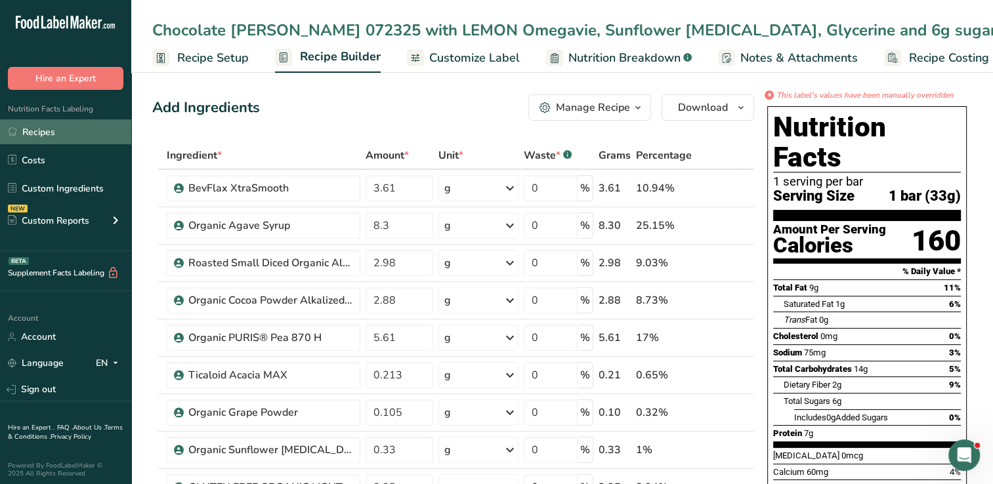
click at [44, 129] on link "Recipes" at bounding box center [65, 131] width 131 height 25
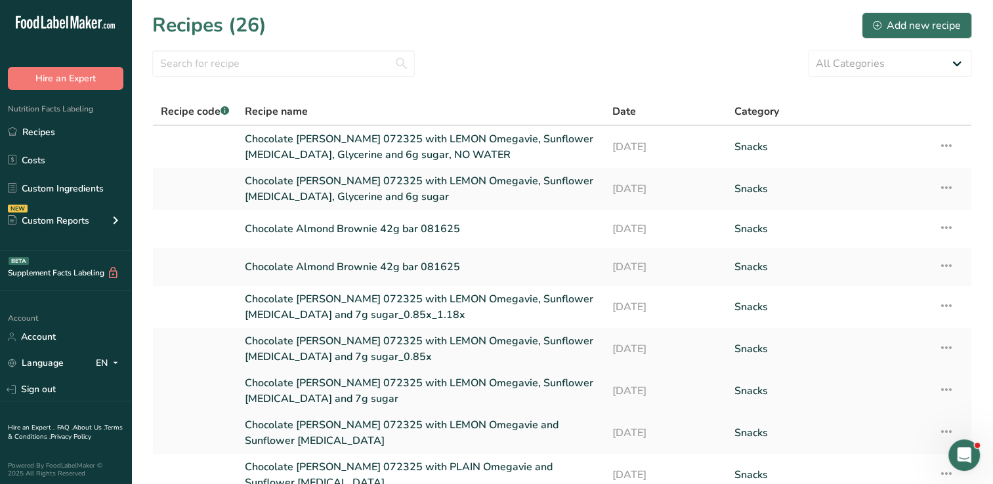
click at [445, 388] on link "Chocolate [PERSON_NAME] 072325 with LEMON Omegavie, Sunflower [MEDICAL_DATA] an…" at bounding box center [420, 390] width 351 height 31
click at [421, 182] on link "Chocolate [PERSON_NAME] 072325 with LEMON Omegavie, Sunflower [MEDICAL_DATA], G…" at bounding box center [420, 188] width 351 height 31
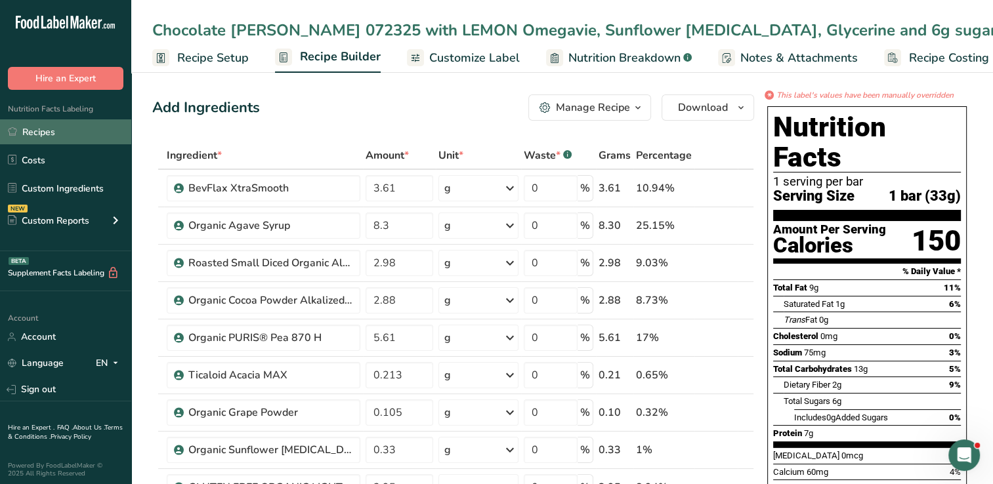
click at [30, 129] on link "Recipes" at bounding box center [65, 131] width 131 height 25
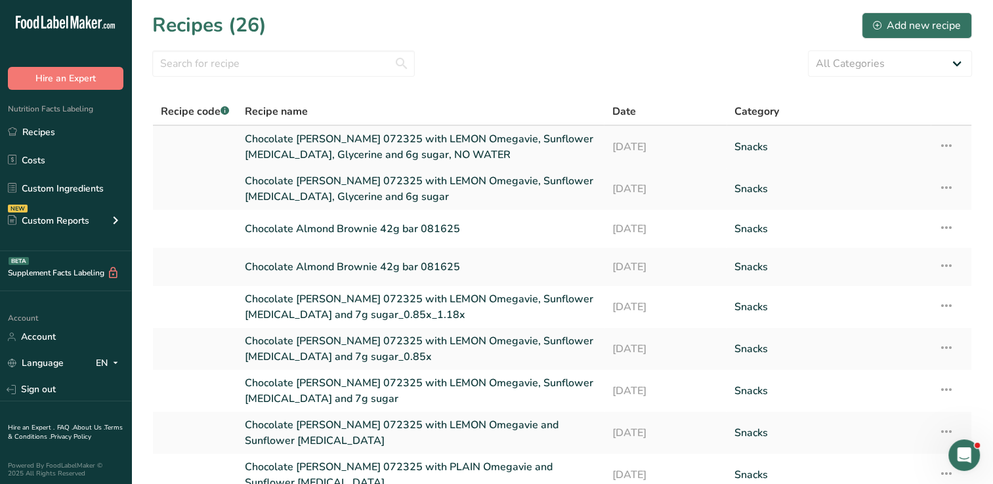
click at [398, 151] on link "Chocolate [PERSON_NAME] 072325 with LEMON Omegavie, Sunflower [MEDICAL_DATA], G…" at bounding box center [420, 146] width 351 height 31
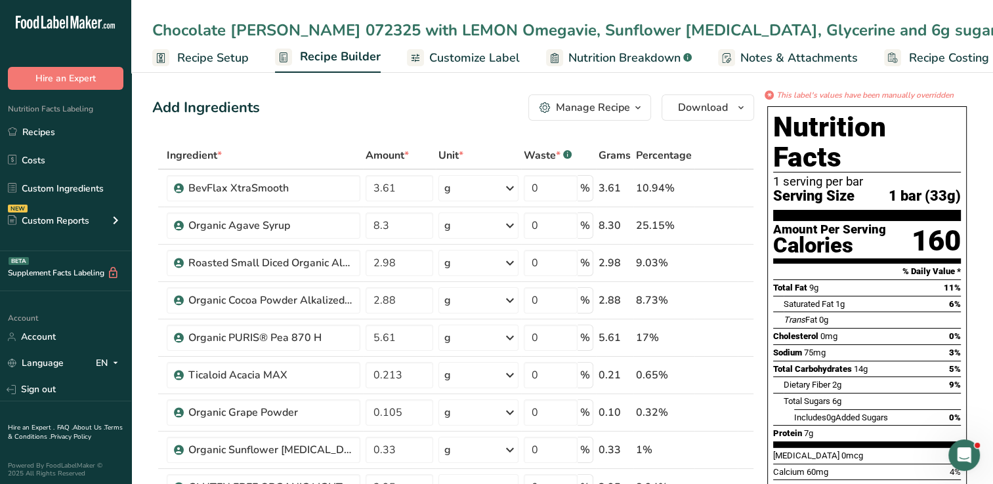
click at [635, 67] on span "Nutrition Breakdown" at bounding box center [624, 58] width 112 height 18
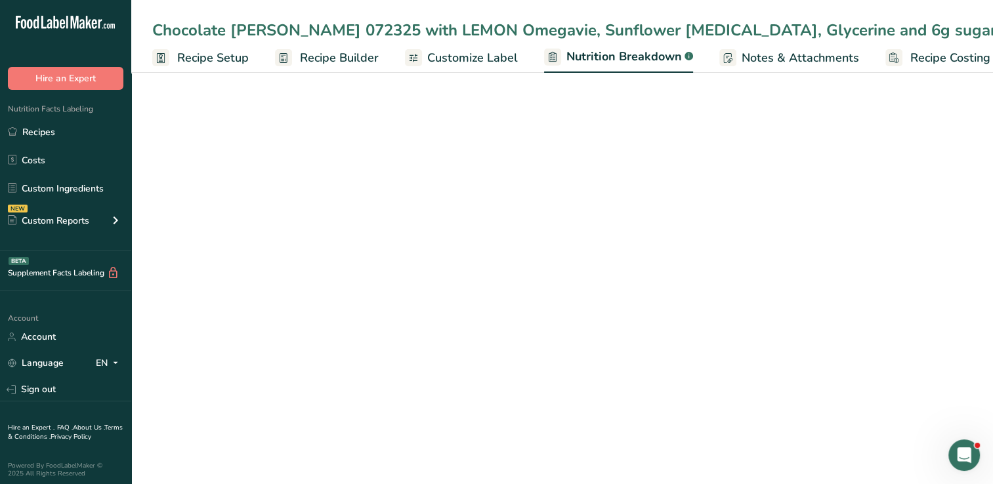
scroll to position [0, 18]
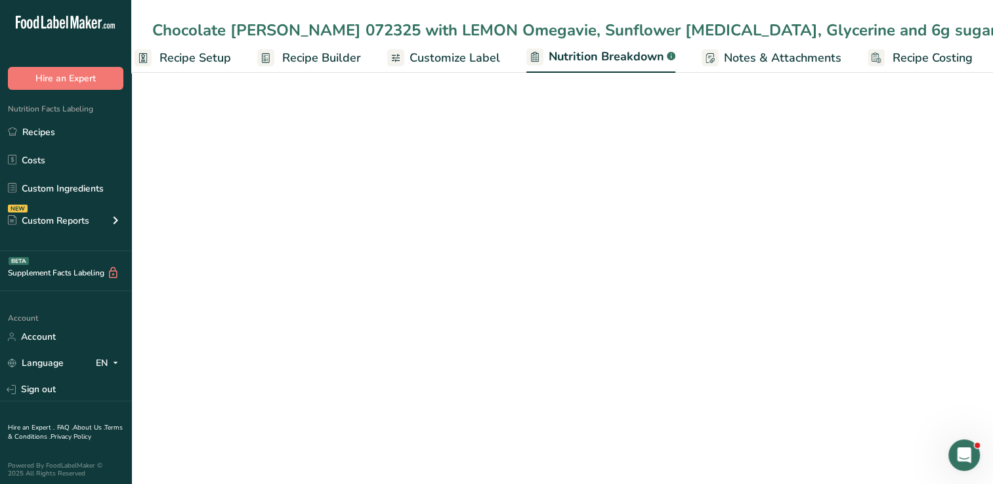
select select "Calories"
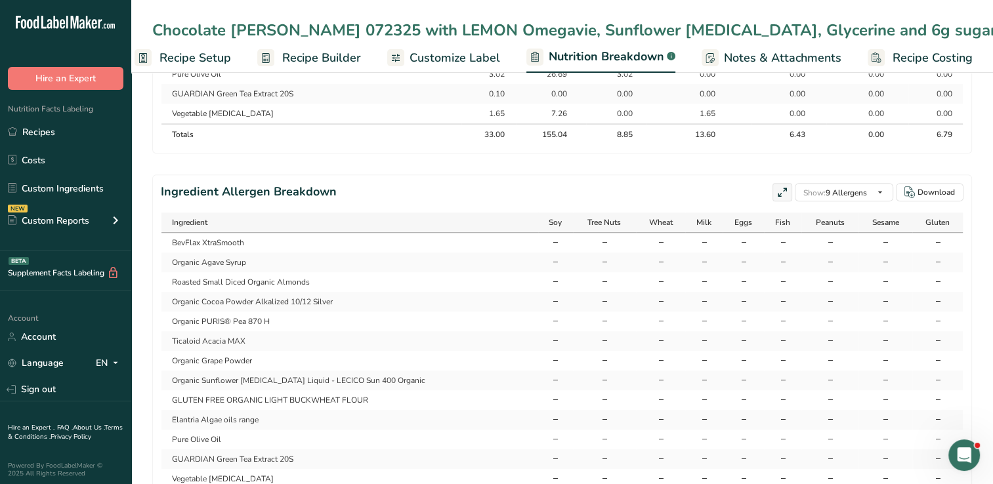
scroll to position [0, 0]
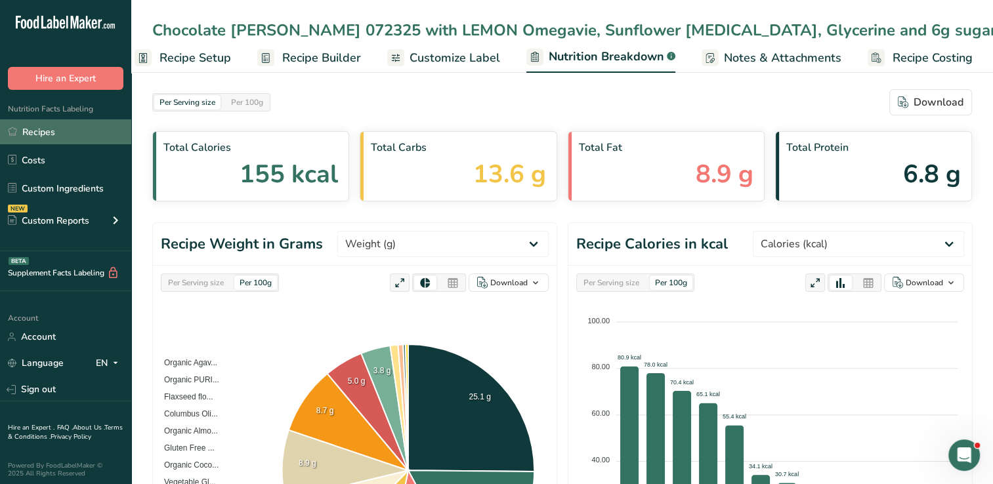
click at [33, 127] on link "Recipes" at bounding box center [65, 131] width 131 height 25
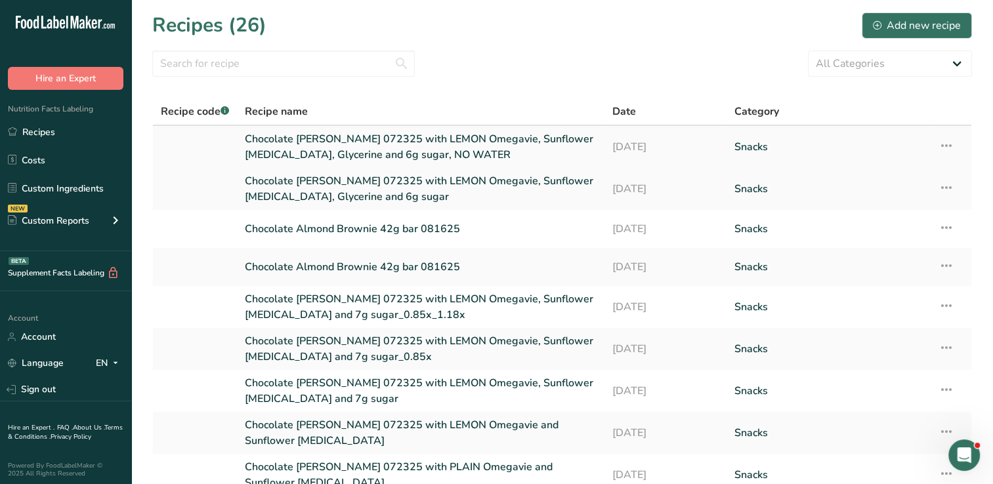
click at [410, 150] on link "Chocolate [PERSON_NAME] 072325 with LEMON Omegavie, Sunflower [MEDICAL_DATA], G…" at bounding box center [420, 146] width 351 height 31
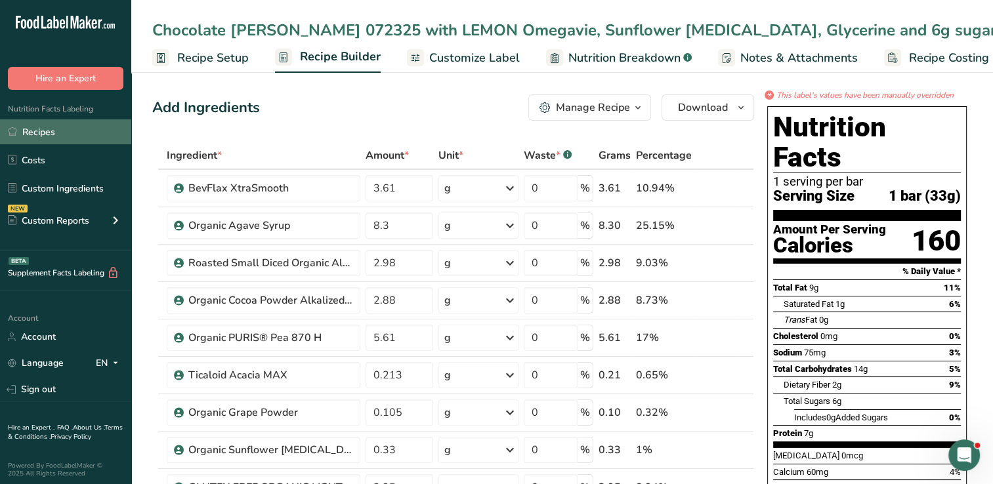
click at [55, 127] on link "Recipes" at bounding box center [65, 131] width 131 height 25
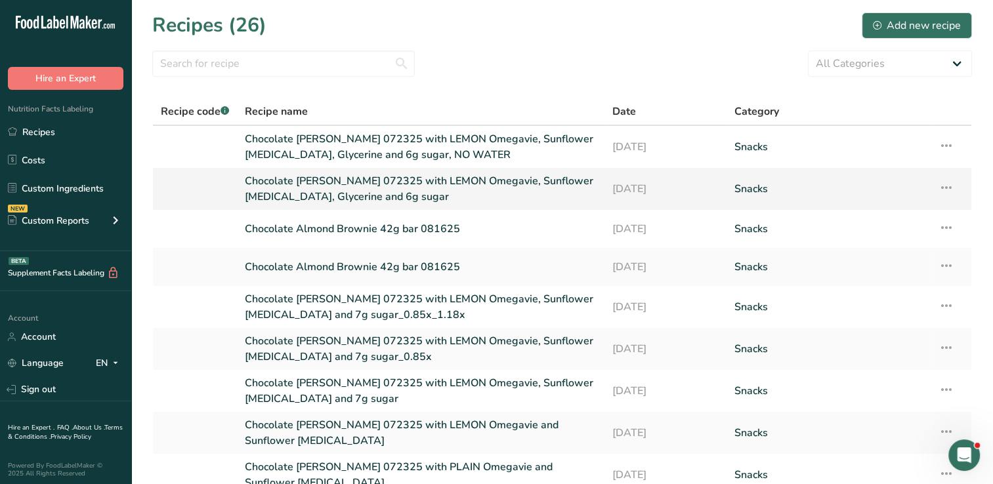
click at [354, 195] on link "Chocolate [PERSON_NAME] 072325 with LEMON Omegavie, Sunflower [MEDICAL_DATA], G…" at bounding box center [420, 188] width 351 height 31
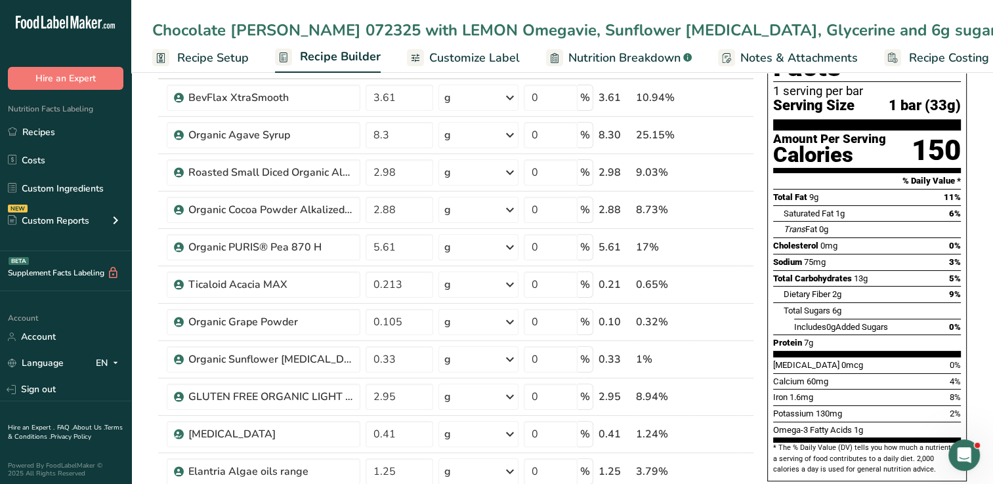
scroll to position [16, 0]
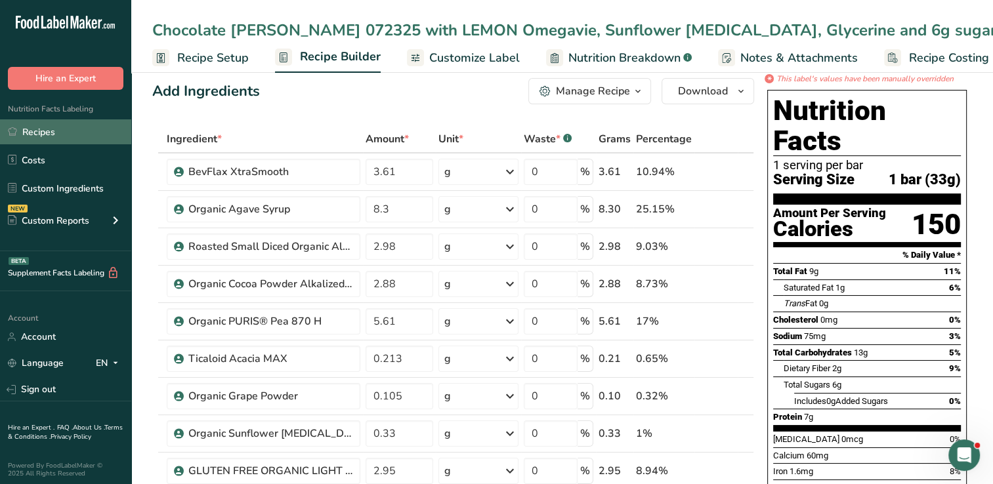
click at [52, 132] on link "Recipes" at bounding box center [65, 131] width 131 height 25
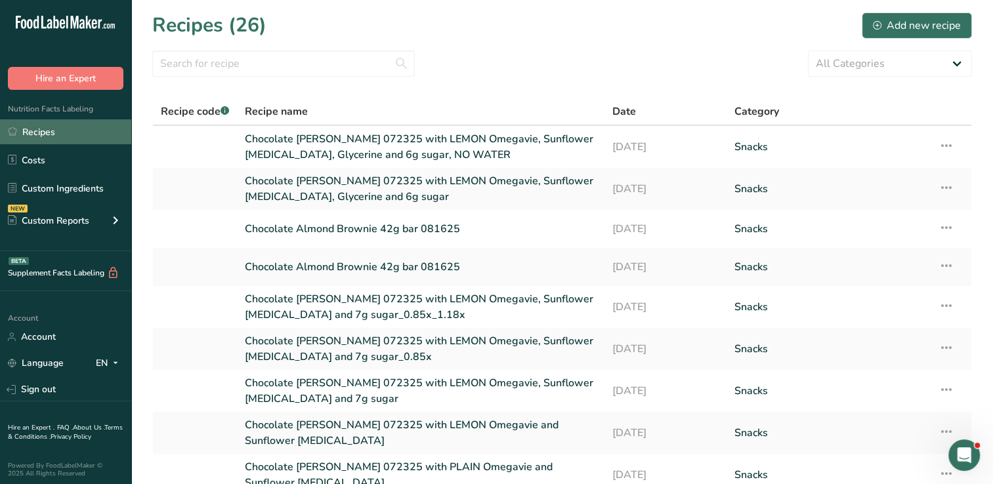
click at [44, 131] on link "Recipes" at bounding box center [65, 131] width 131 height 25
